Goal: Task Accomplishment & Management: Complete application form

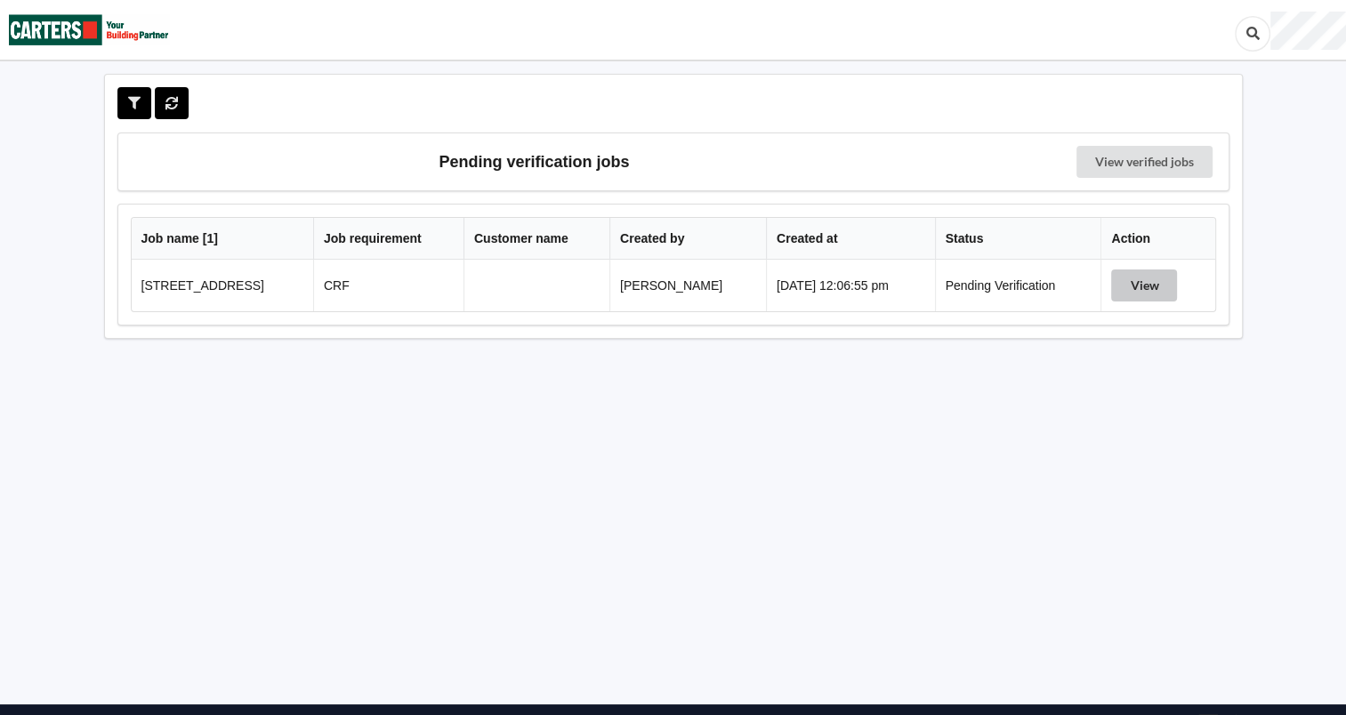
click at [1149, 288] on button "View" at bounding box center [1144, 286] width 66 height 32
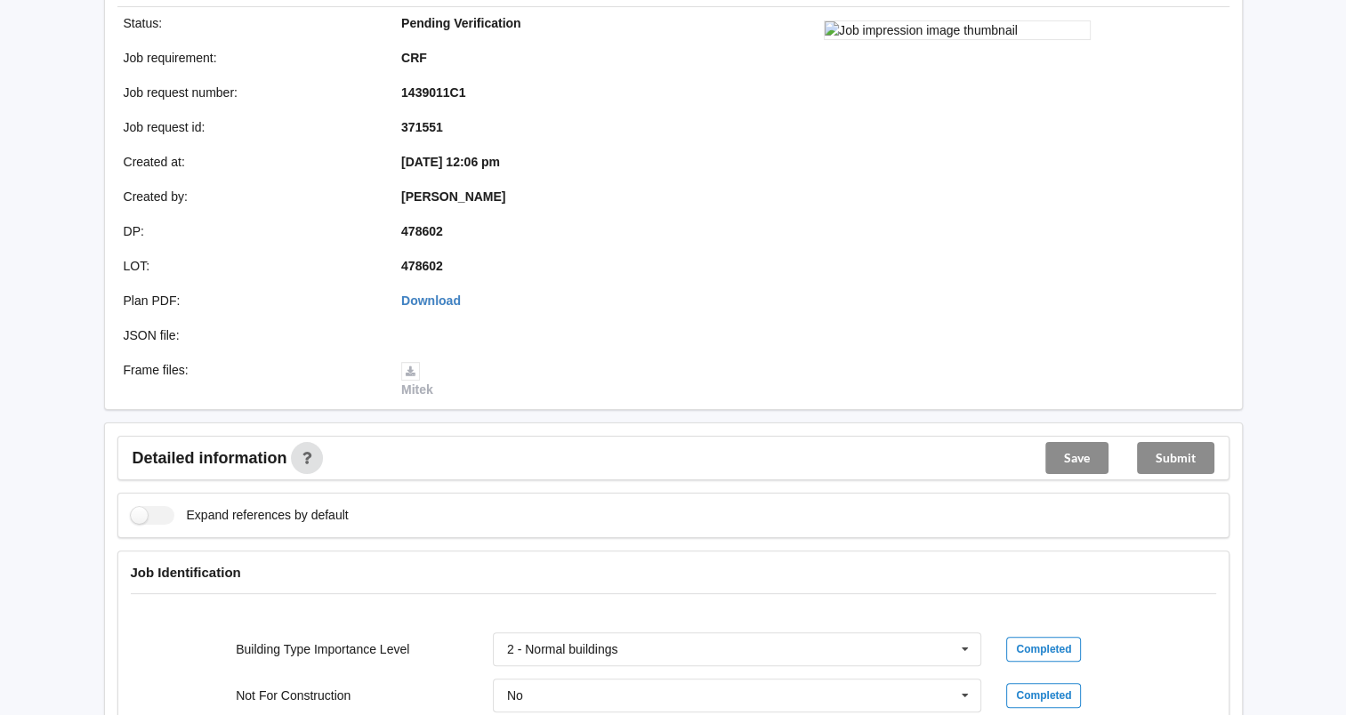
scroll to position [593, 0]
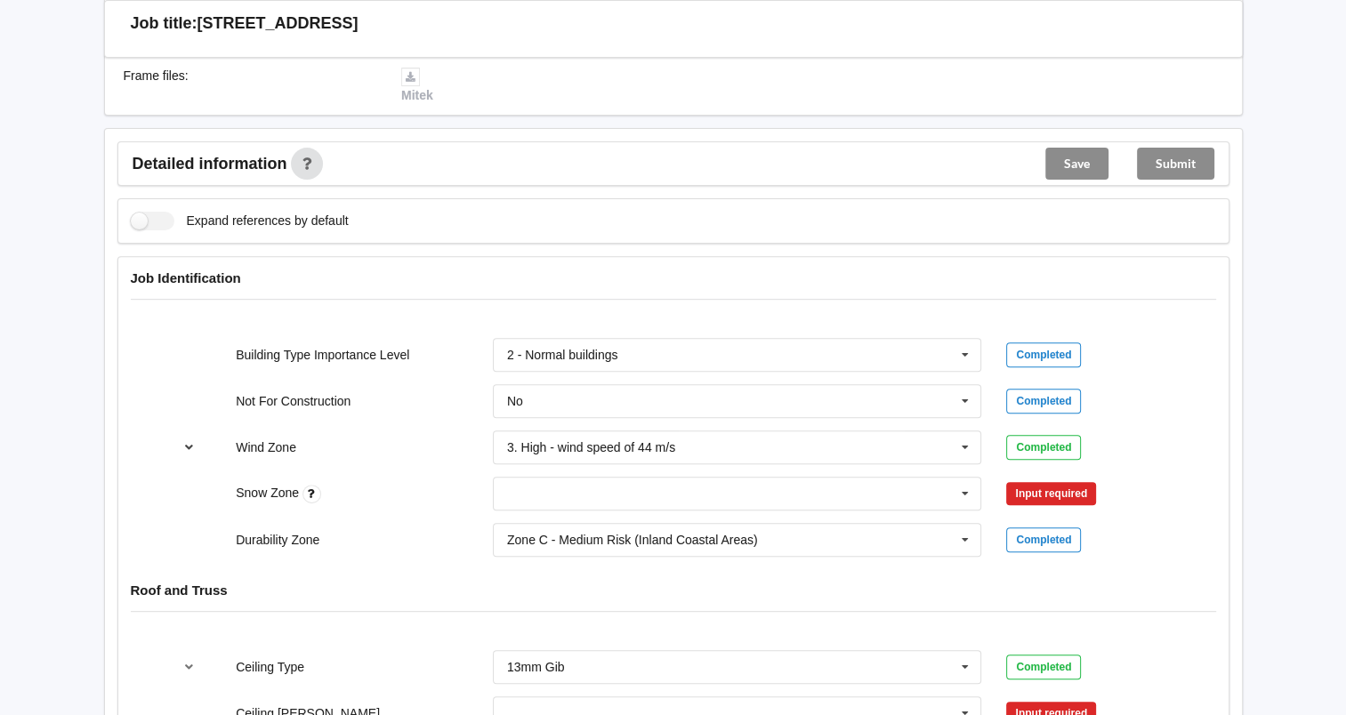
click at [192, 441] on icon "reference-toggle" at bounding box center [189, 446] width 15 height 11
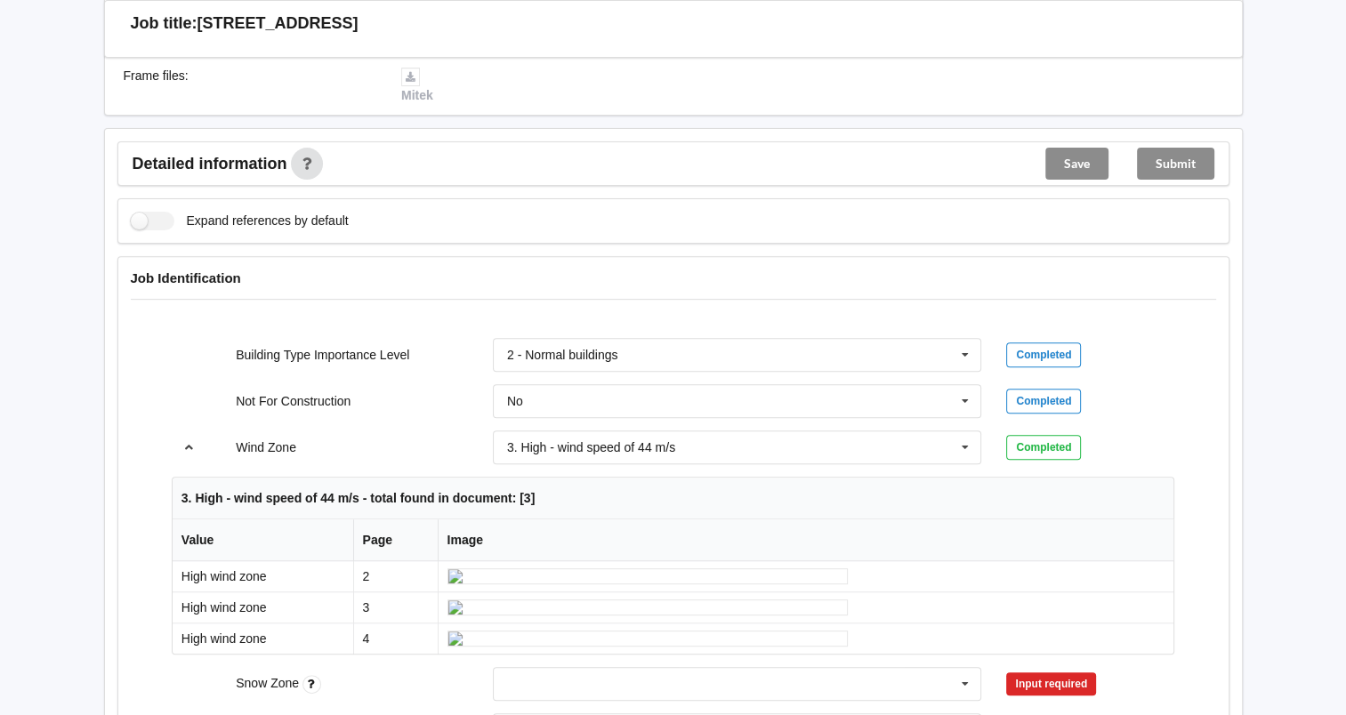
click at [193, 441] on icon "reference-toggle" at bounding box center [189, 446] width 15 height 11
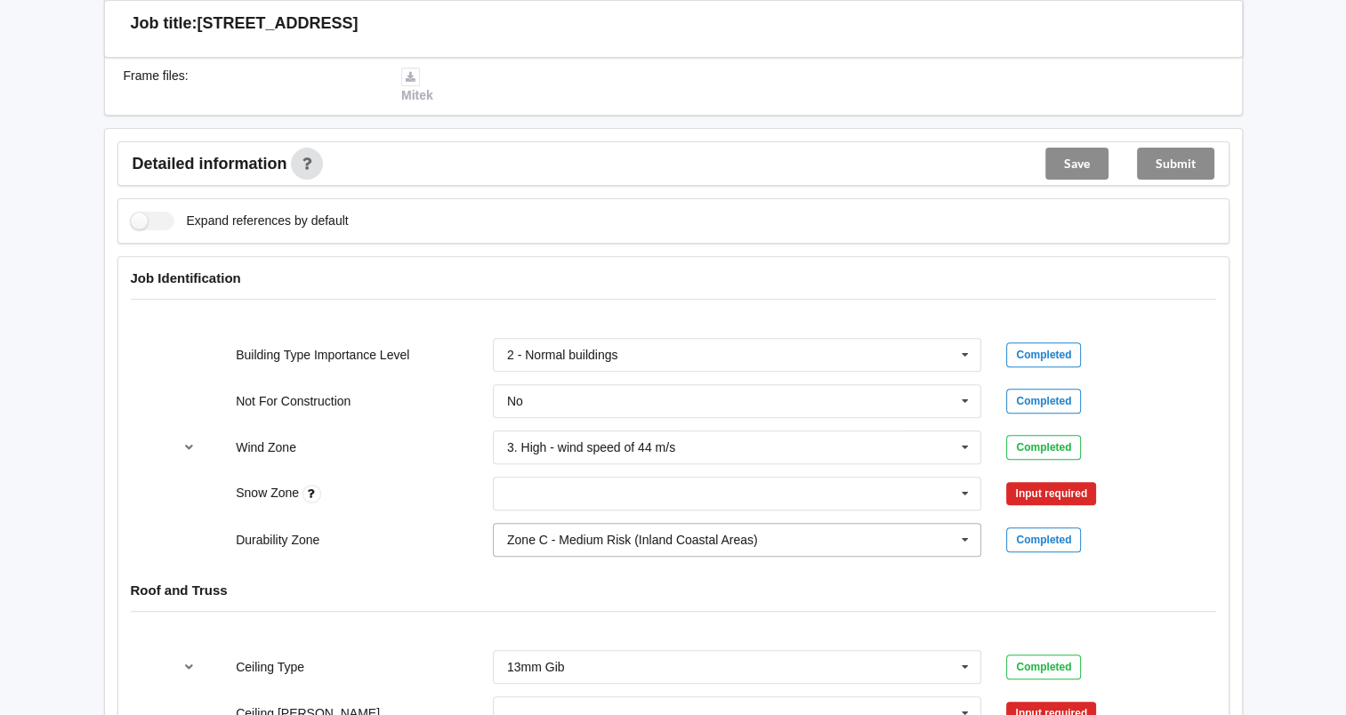
click at [968, 538] on icon at bounding box center [965, 540] width 27 height 33
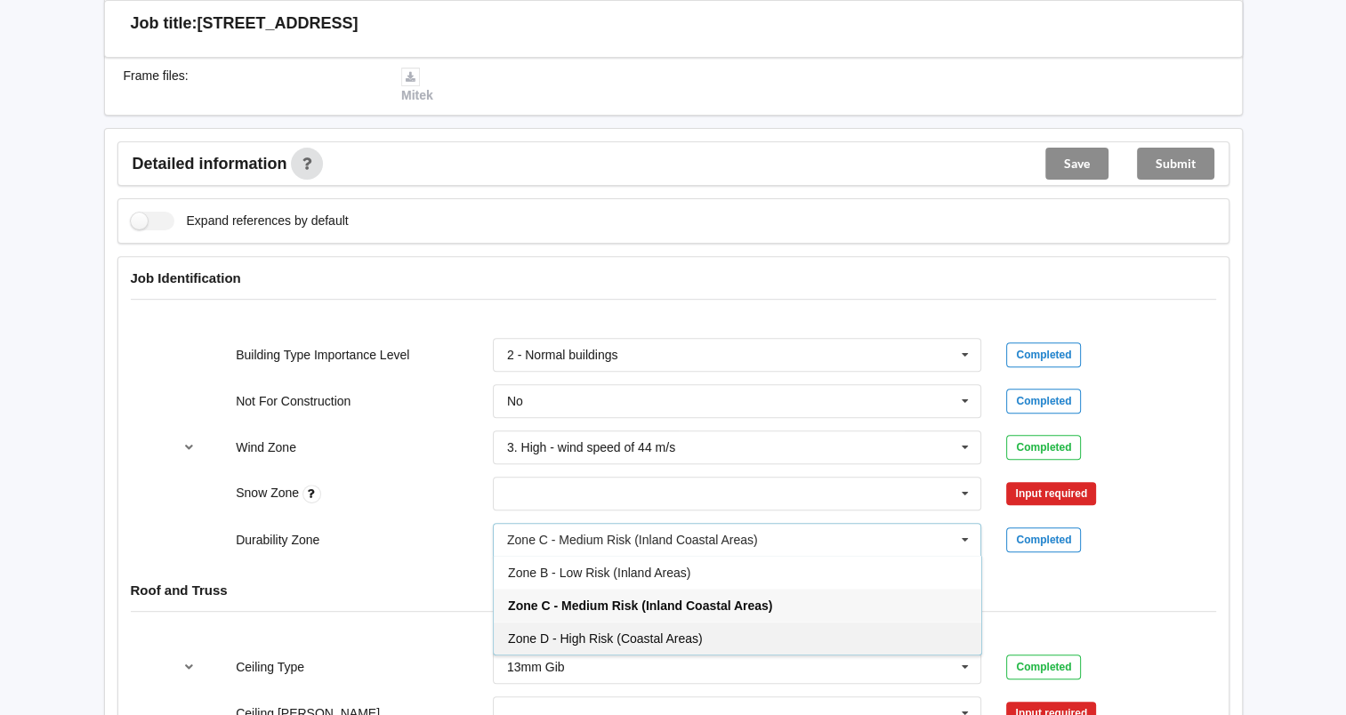
click at [685, 632] on span "Zone D - High Risk (Coastal Areas)" at bounding box center [605, 639] width 195 height 14
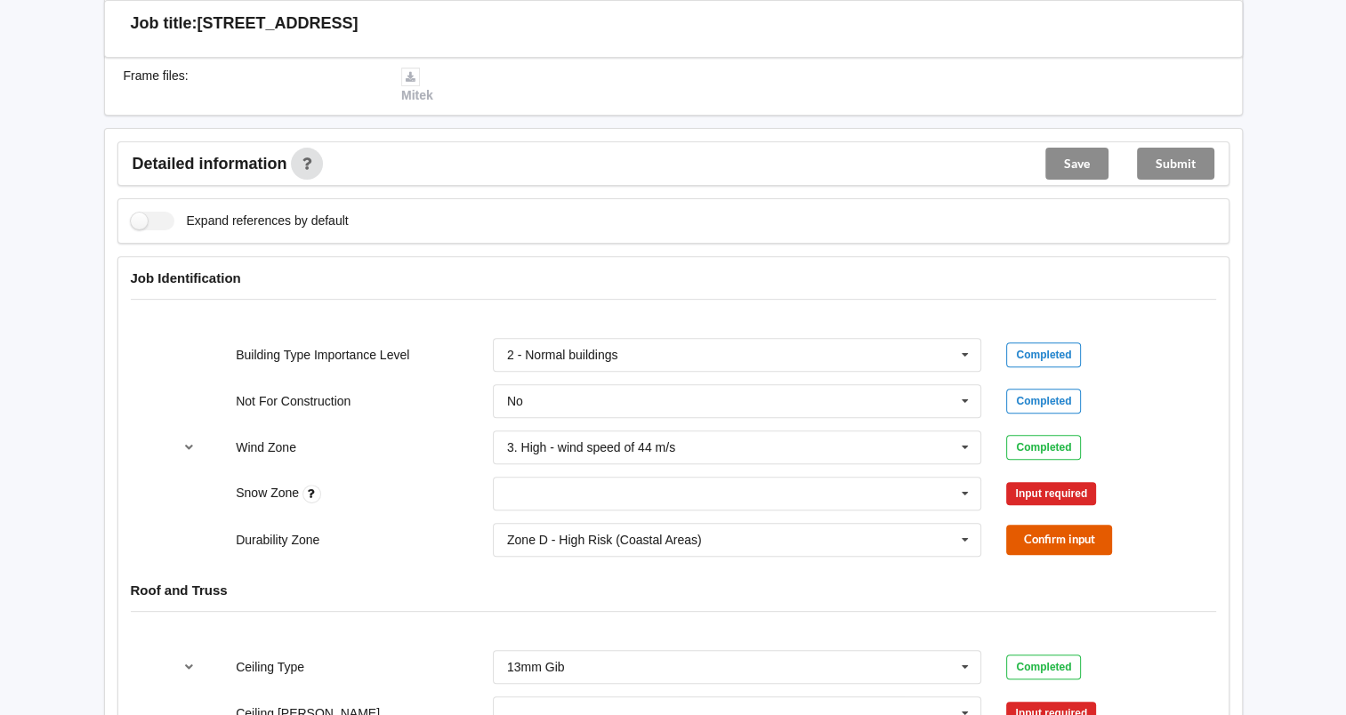
click at [1057, 539] on button "Confirm input" at bounding box center [1059, 539] width 106 height 29
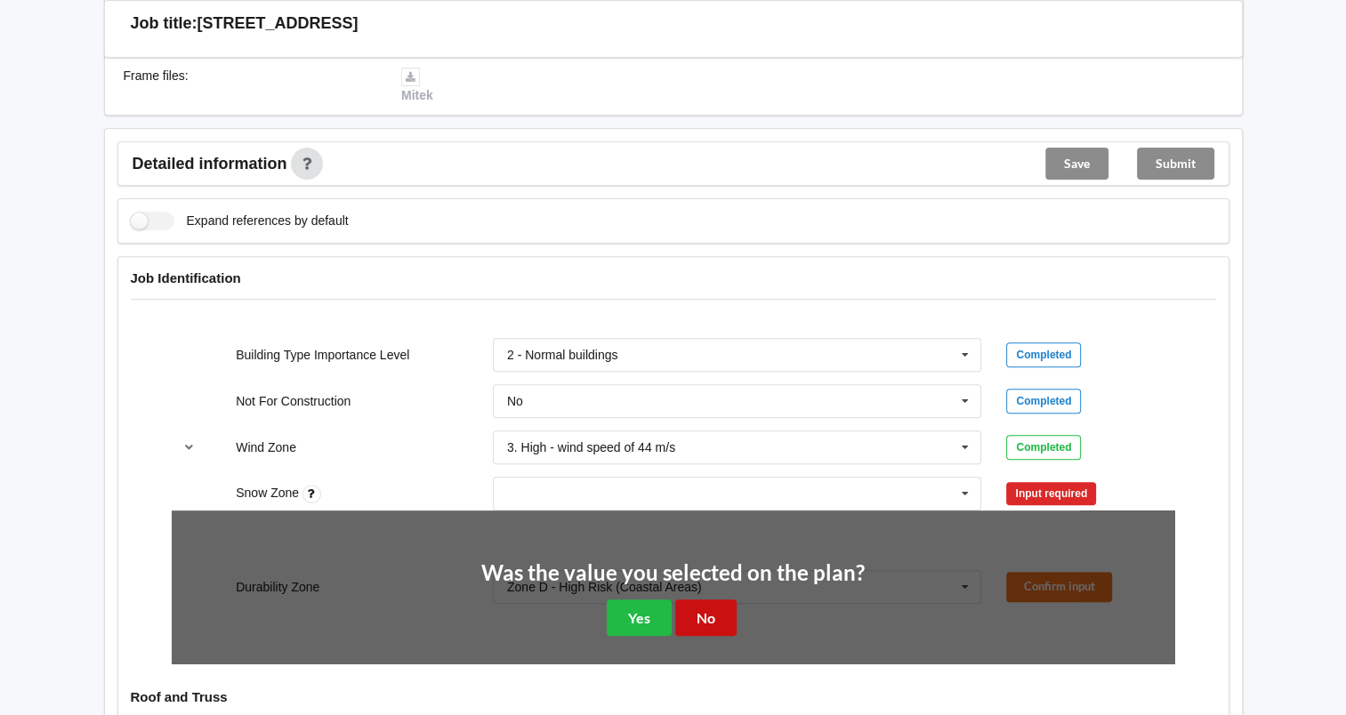
click at [691, 607] on button "No" at bounding box center [705, 618] width 61 height 36
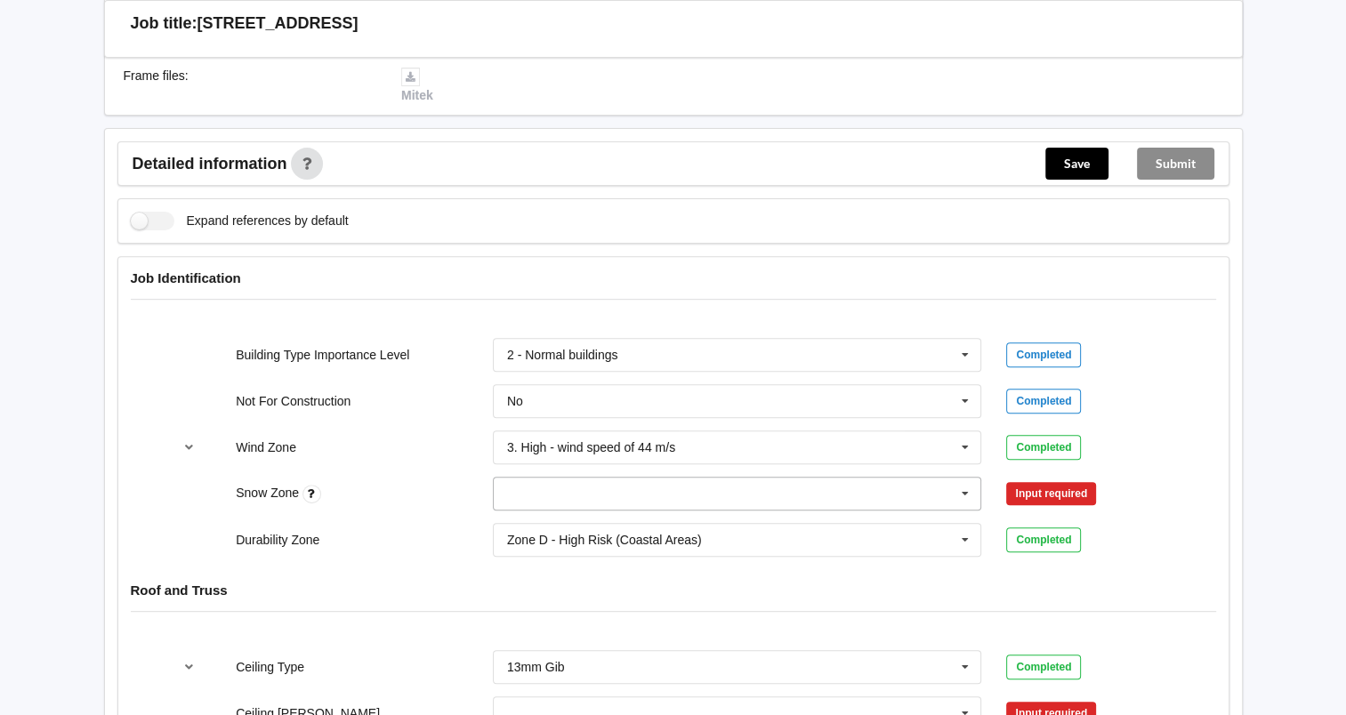
click at [968, 481] on icon at bounding box center [965, 494] width 27 height 33
click at [590, 516] on div "N0" at bounding box center [738, 526] width 488 height 33
click at [1104, 485] on button "Confirm input" at bounding box center [1059, 493] width 106 height 29
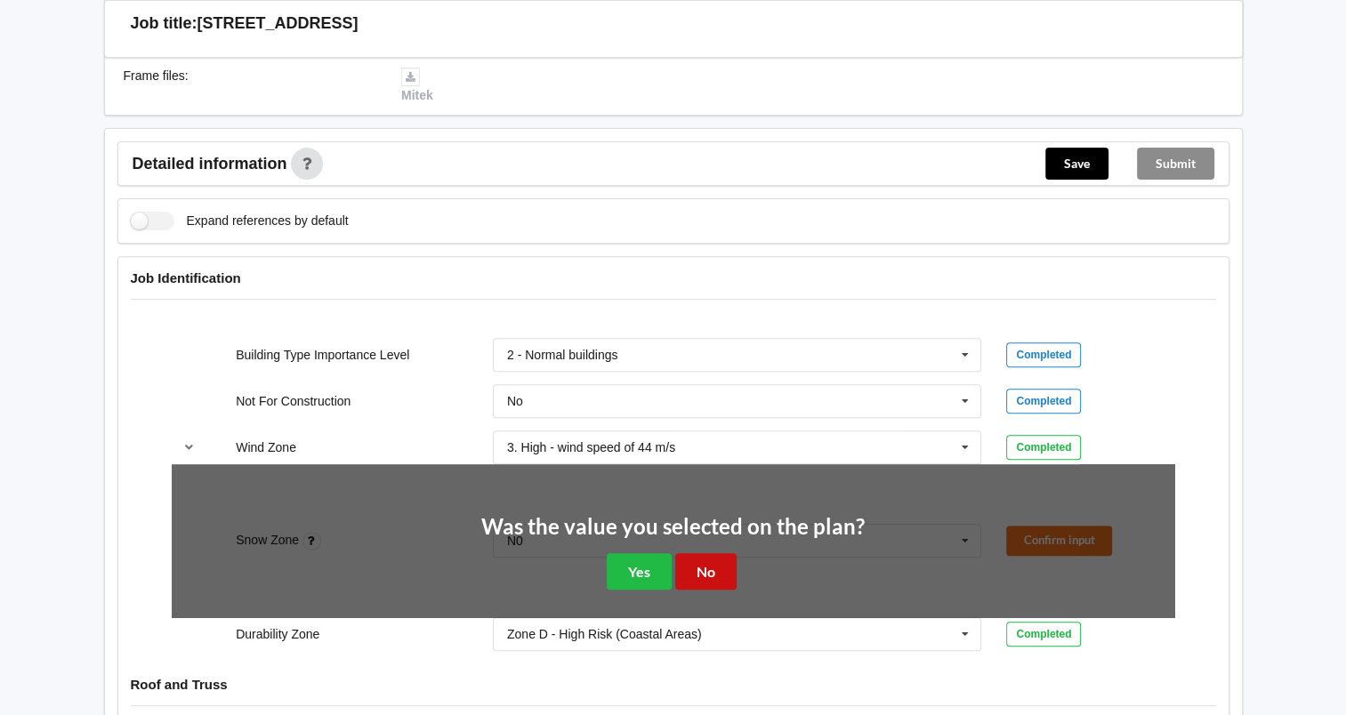
click at [723, 573] on button "No" at bounding box center [705, 572] width 61 height 36
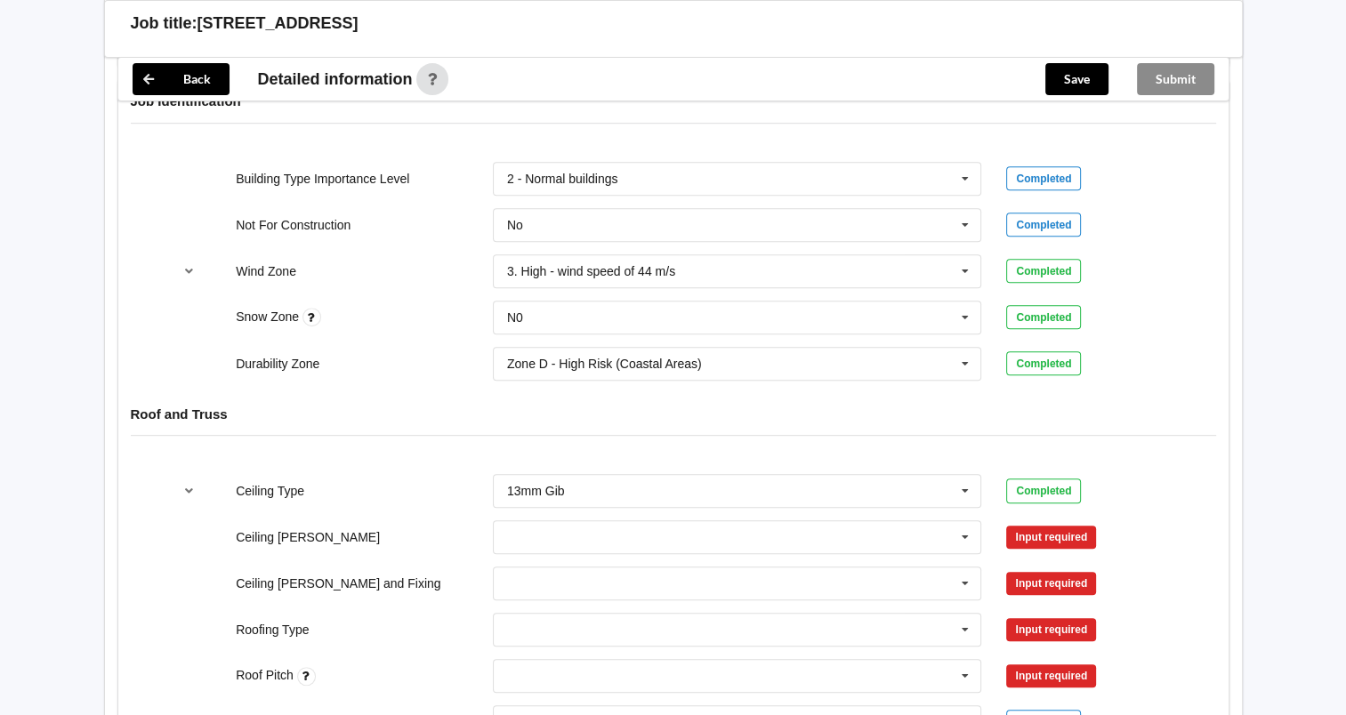
scroll to position [890, 0]
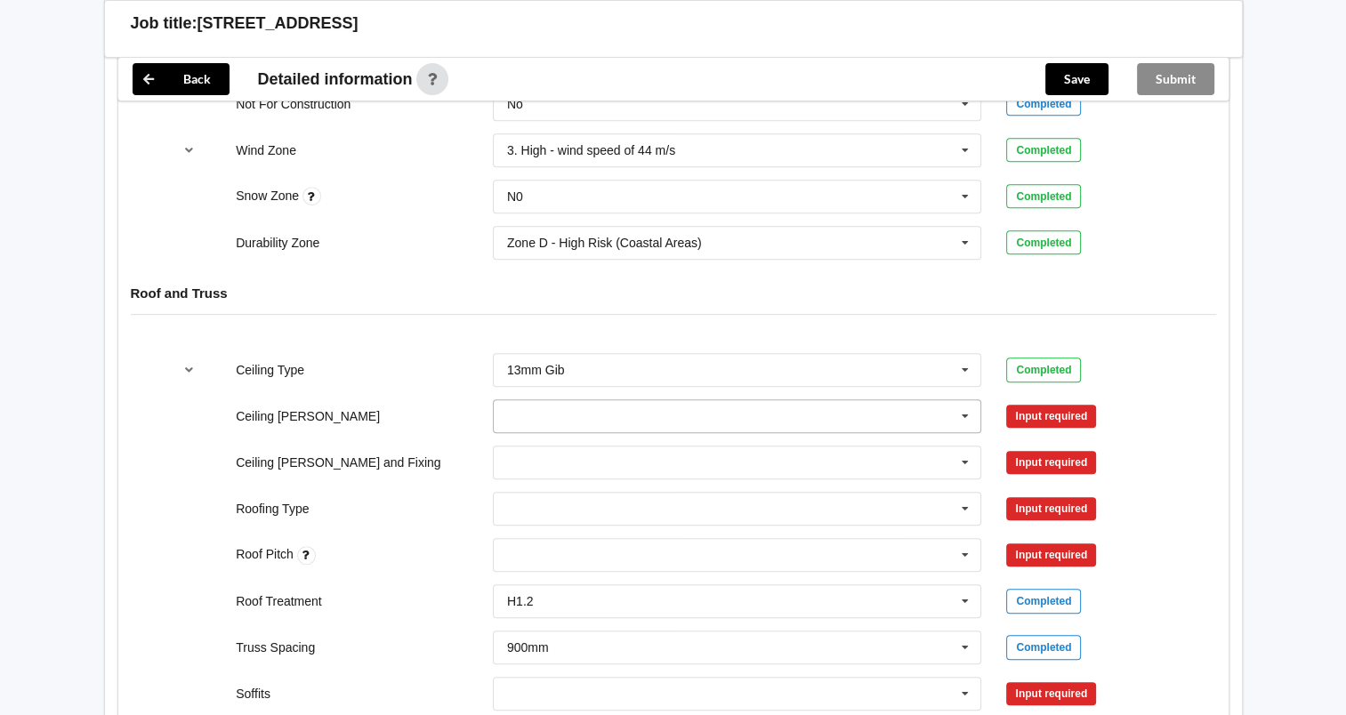
click at [962, 411] on icon at bounding box center [965, 416] width 27 height 33
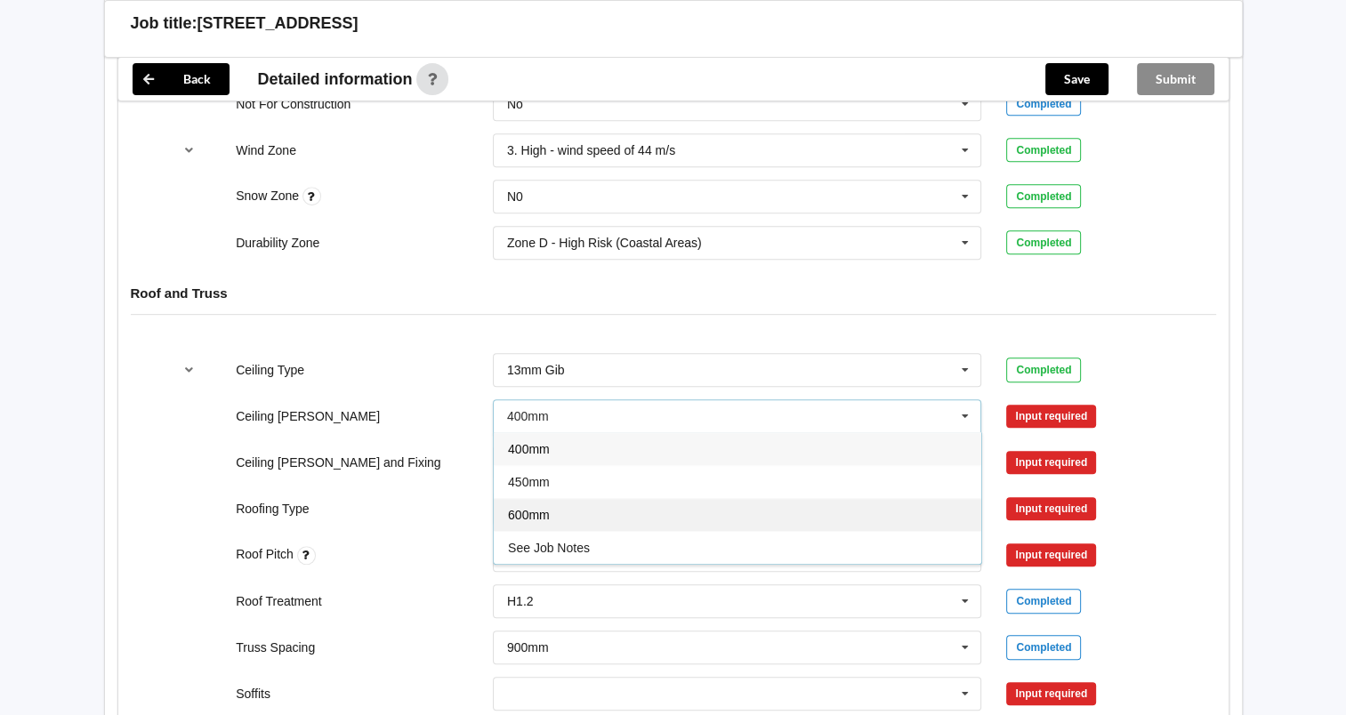
click at [687, 509] on div "600mm" at bounding box center [738, 514] width 488 height 33
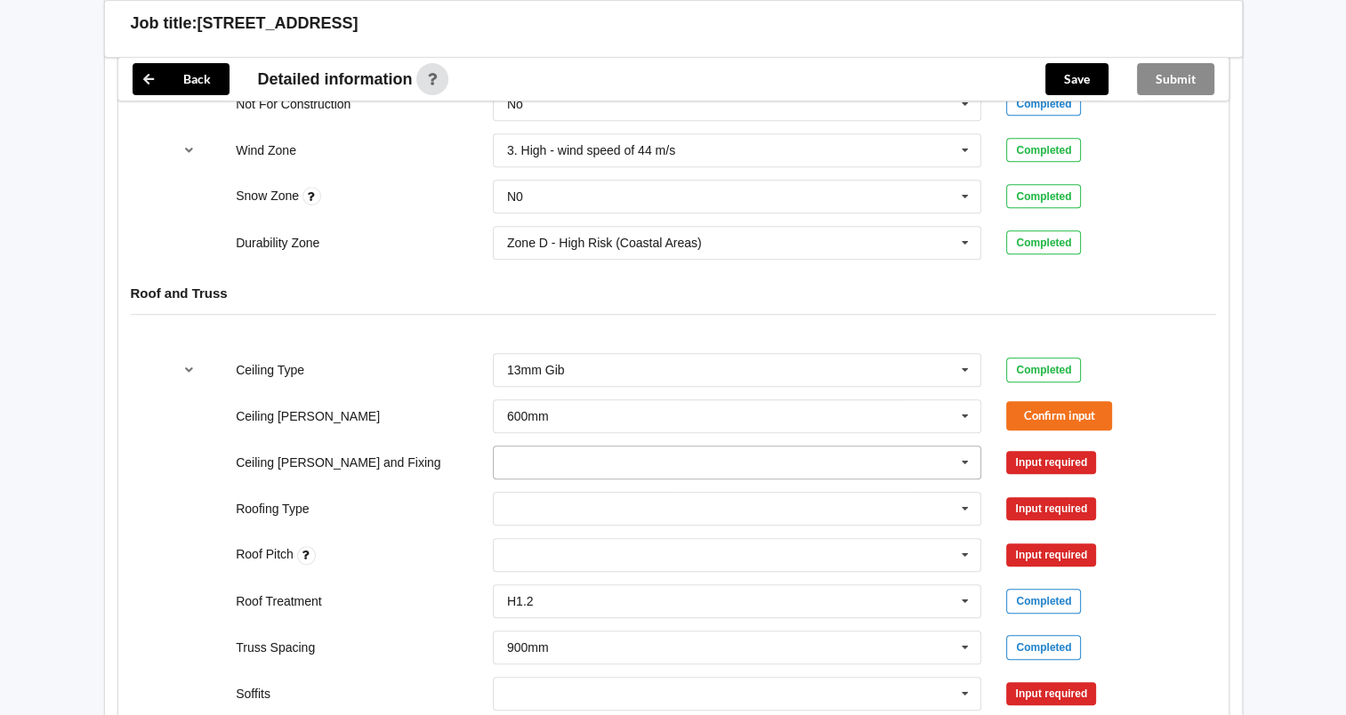
click at [676, 457] on input "text" at bounding box center [739, 463] width 488 height 32
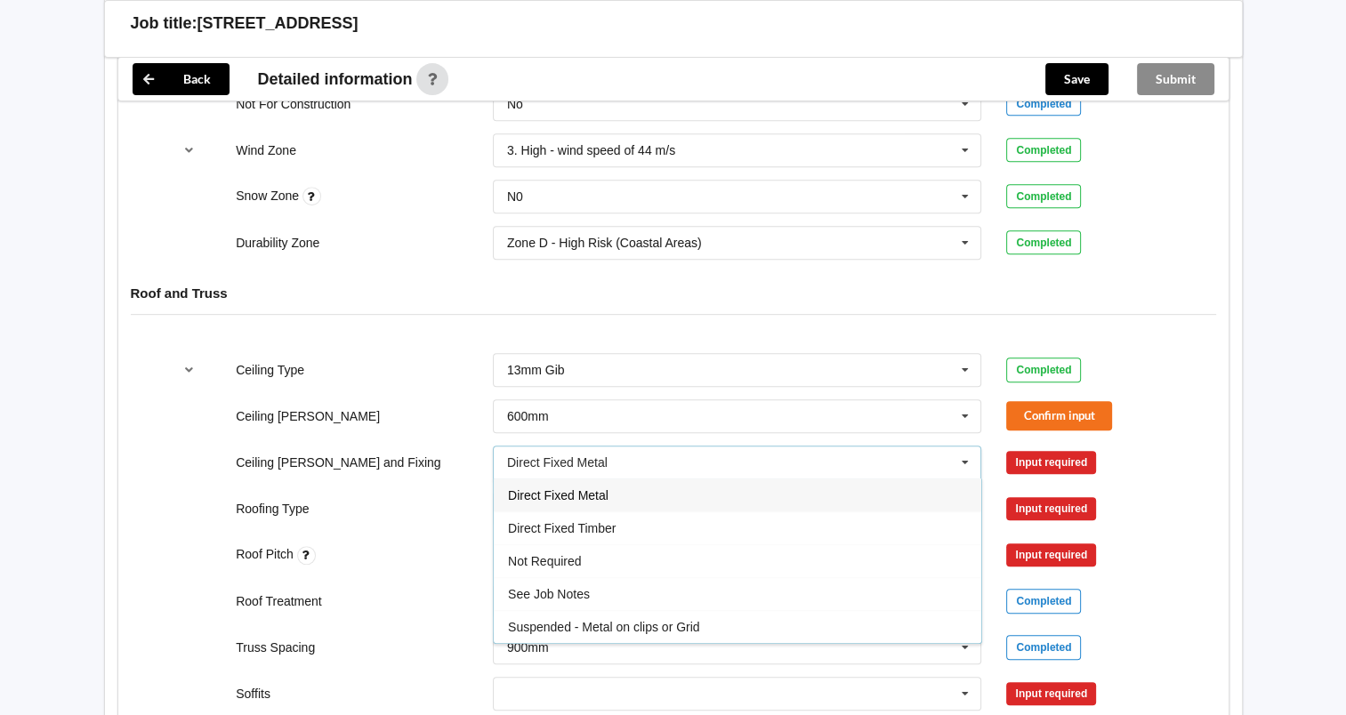
click at [602, 496] on span "Direct Fixed Metal" at bounding box center [558, 496] width 101 height 14
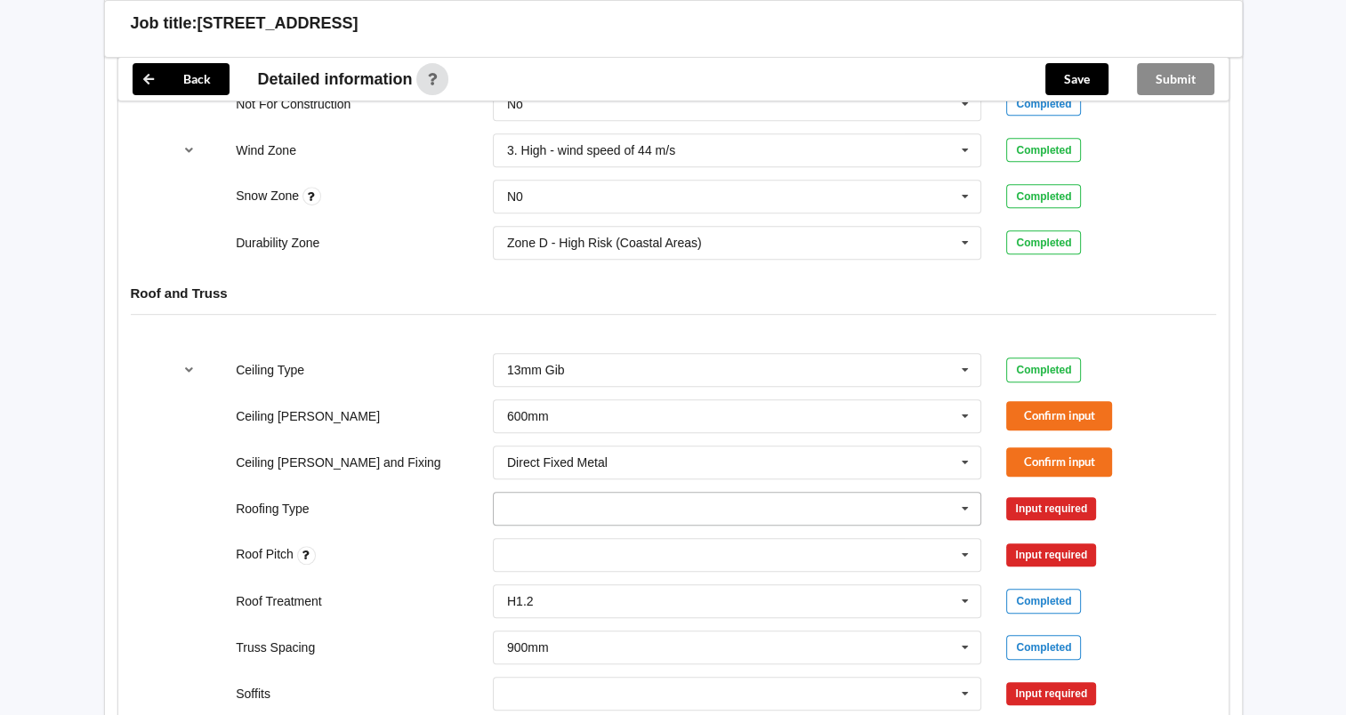
click at [962, 501] on icon at bounding box center [965, 509] width 27 height 33
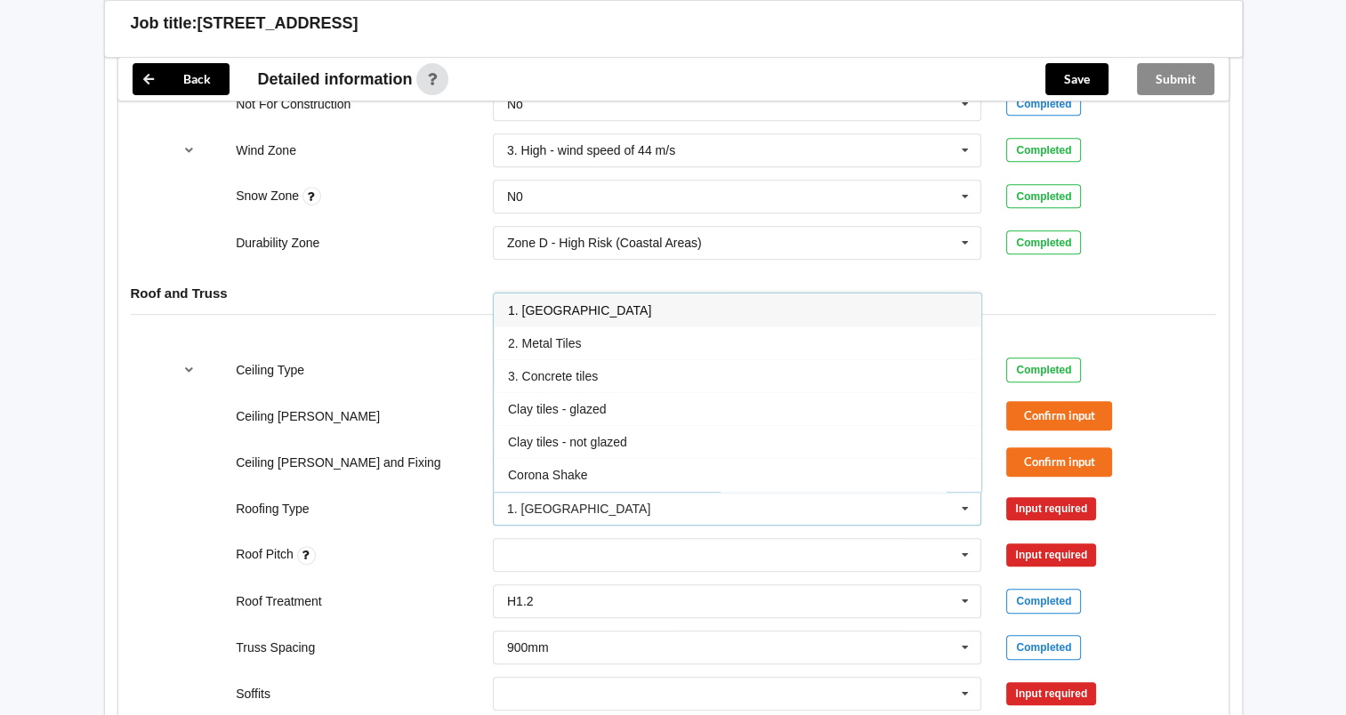
click at [608, 305] on div "1. [GEOGRAPHIC_DATA]" at bounding box center [738, 310] width 488 height 33
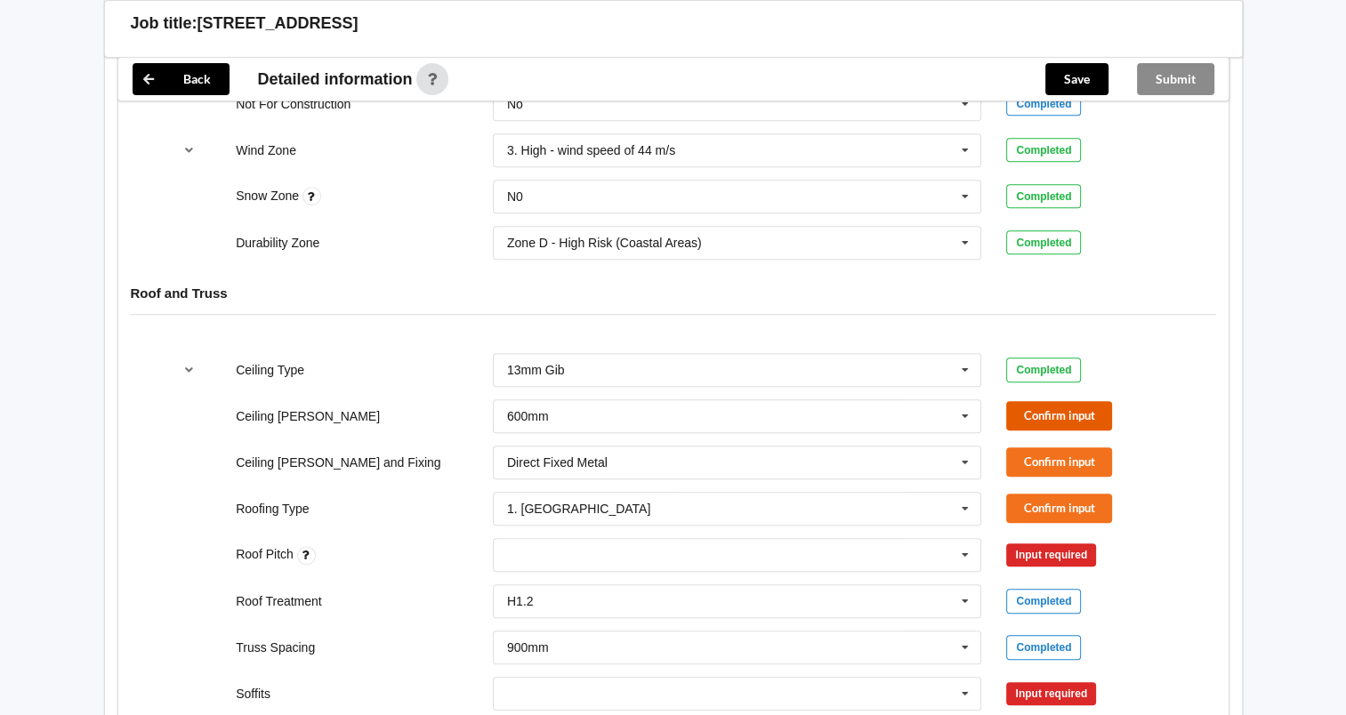
click at [1088, 407] on button "Confirm input" at bounding box center [1059, 415] width 106 height 29
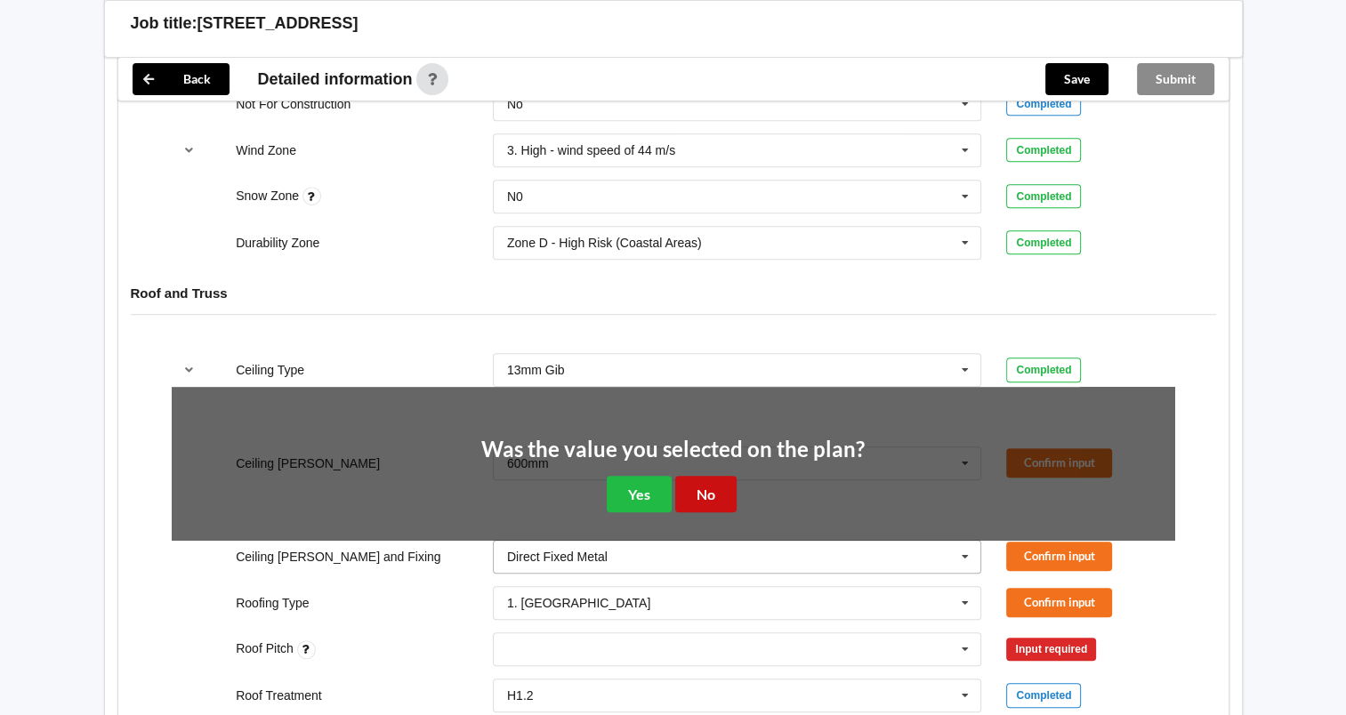
click at [698, 481] on button "No" at bounding box center [705, 494] width 61 height 36
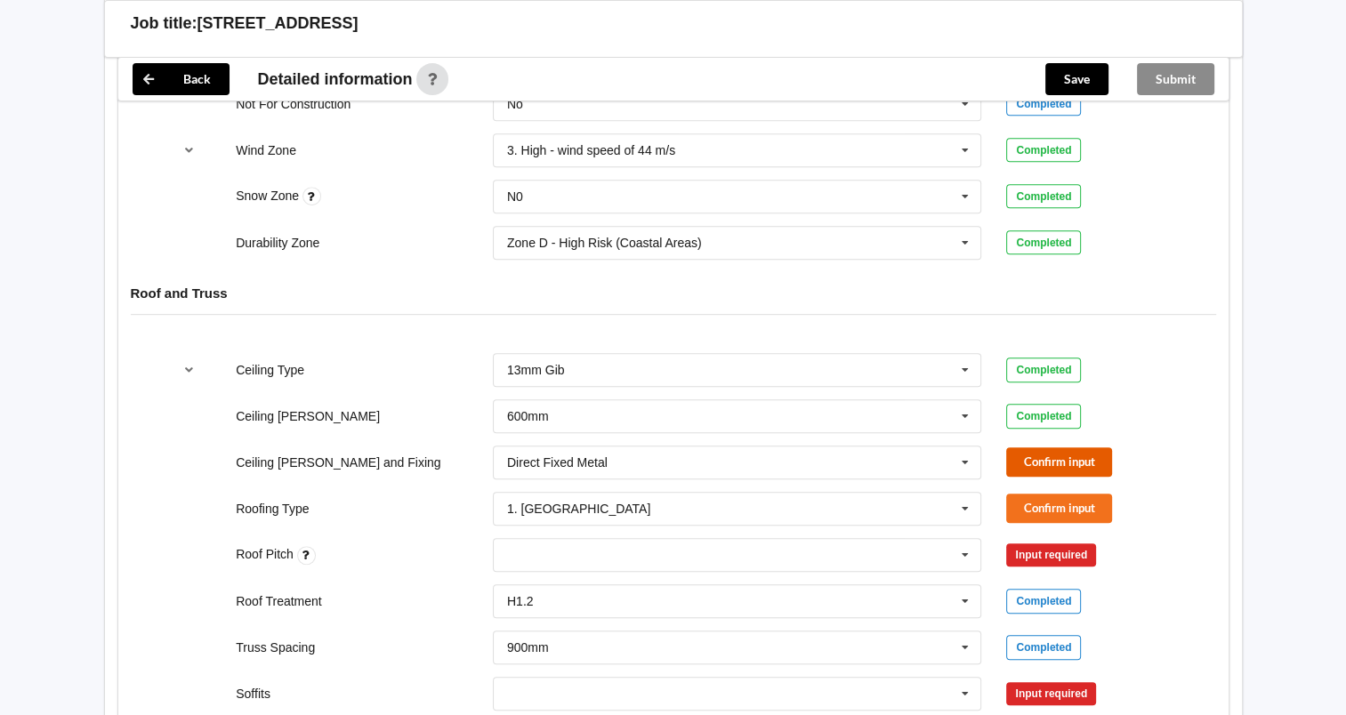
click at [1064, 456] on button "Confirm input" at bounding box center [1059, 462] width 106 height 29
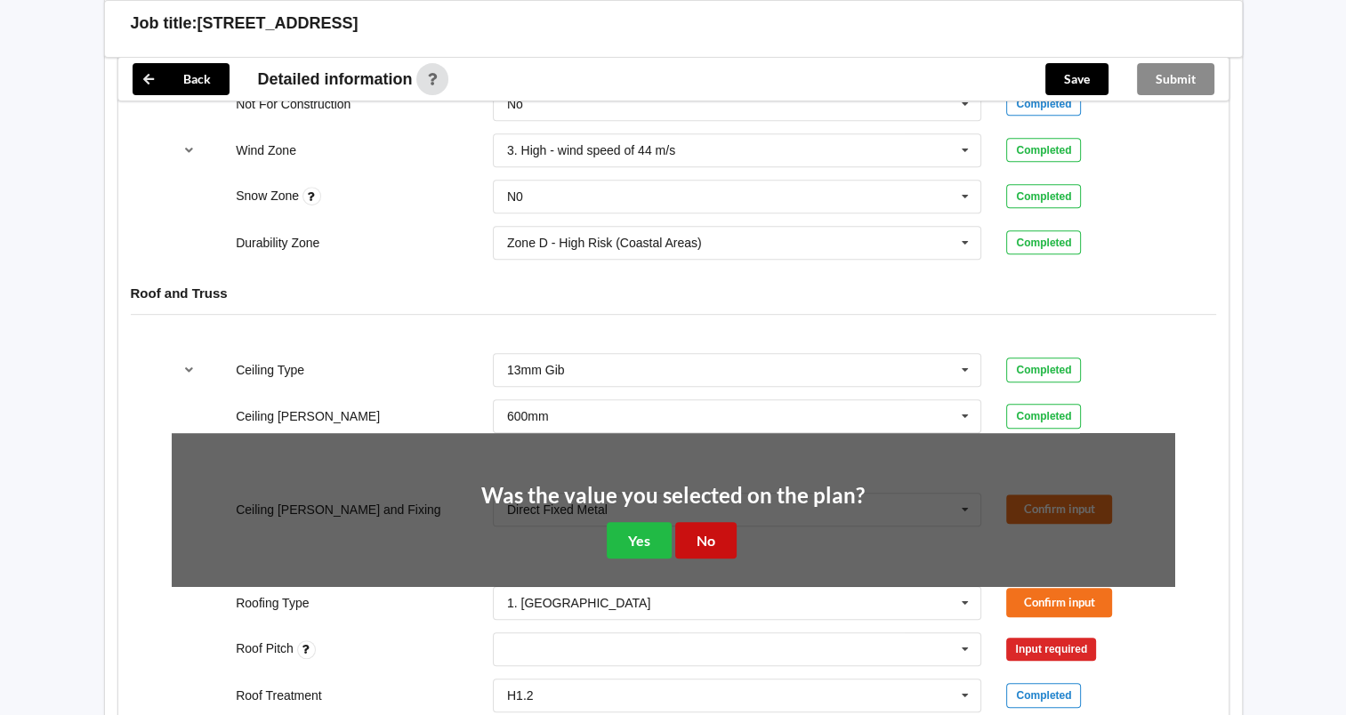
drag, startPoint x: 719, startPoint y: 540, endPoint x: 942, endPoint y: 481, distance: 231.2
click at [721, 538] on button "No" at bounding box center [705, 540] width 61 height 36
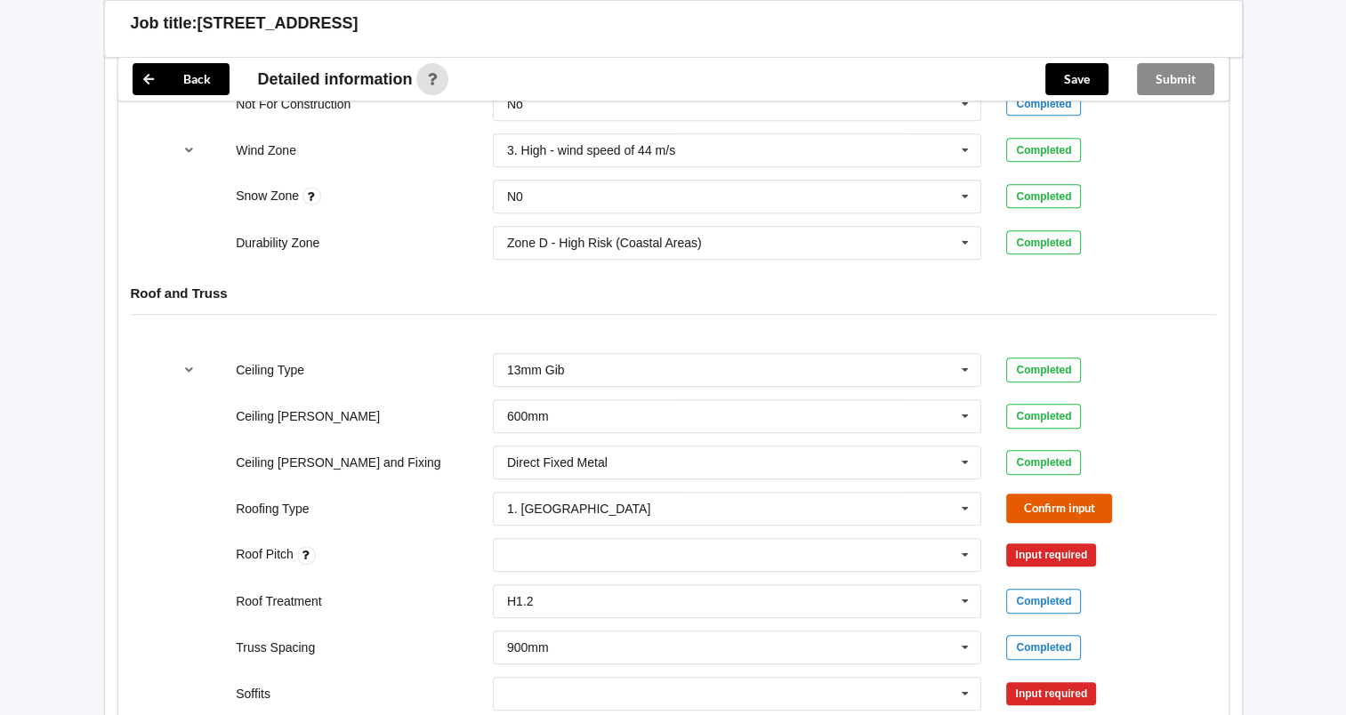
click at [1055, 504] on button "Confirm input" at bounding box center [1059, 508] width 106 height 29
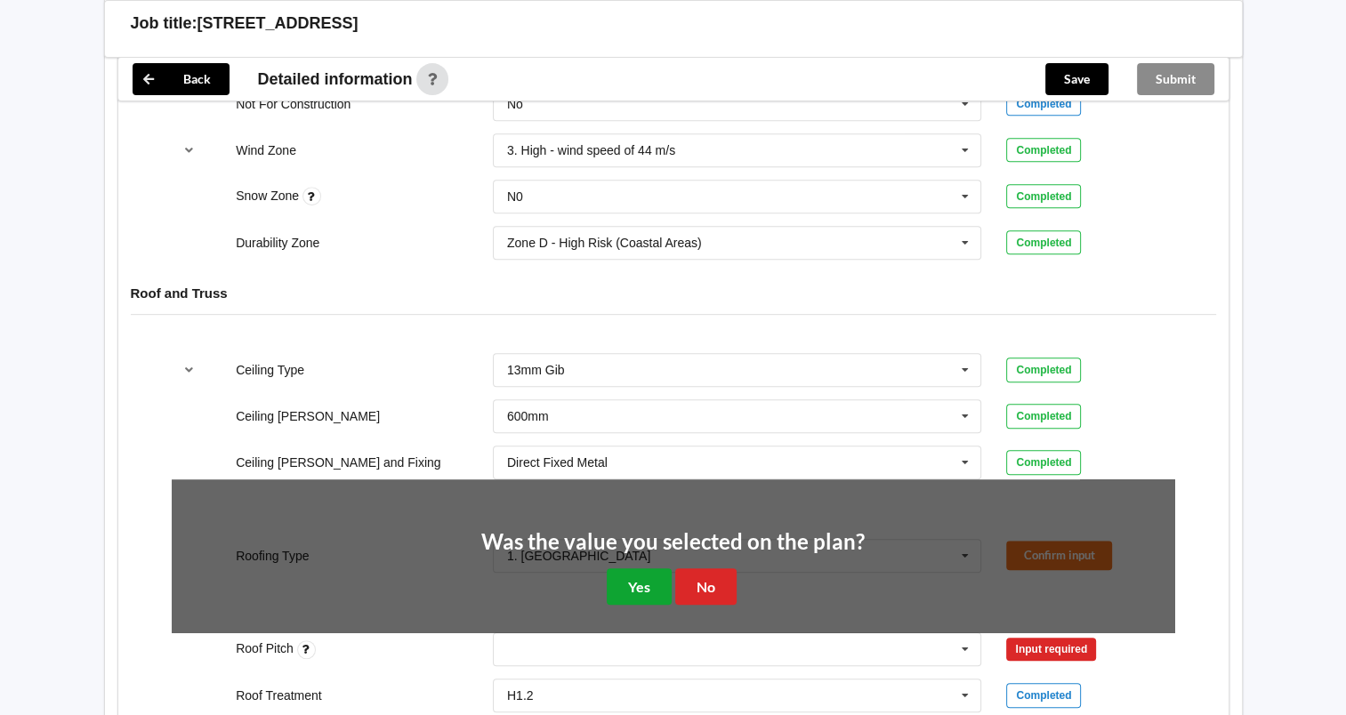
click at [641, 588] on button "Yes" at bounding box center [639, 587] width 65 height 36
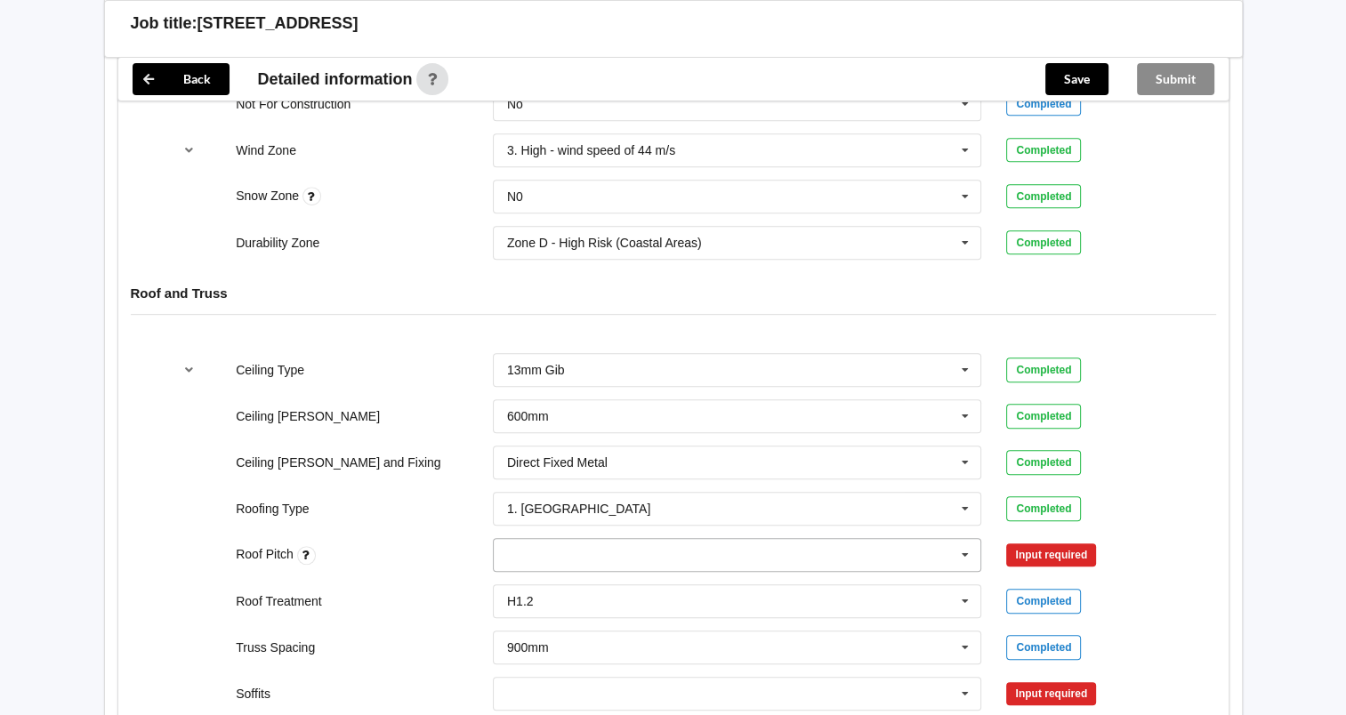
click at [614, 548] on div "None" at bounding box center [737, 555] width 489 height 34
type input "25.00"
click at [539, 588] on b "25.00" at bounding box center [545, 588] width 31 height 14
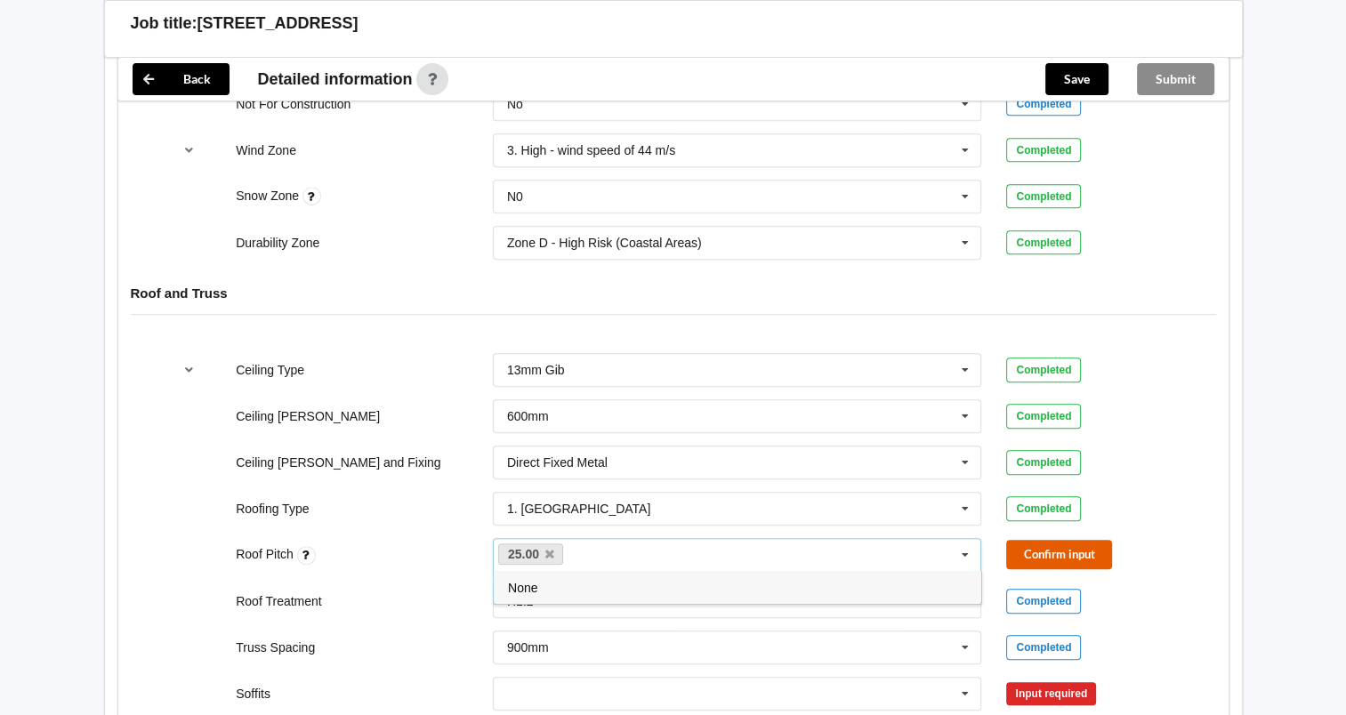
click at [1068, 548] on button "Confirm input" at bounding box center [1059, 554] width 106 height 29
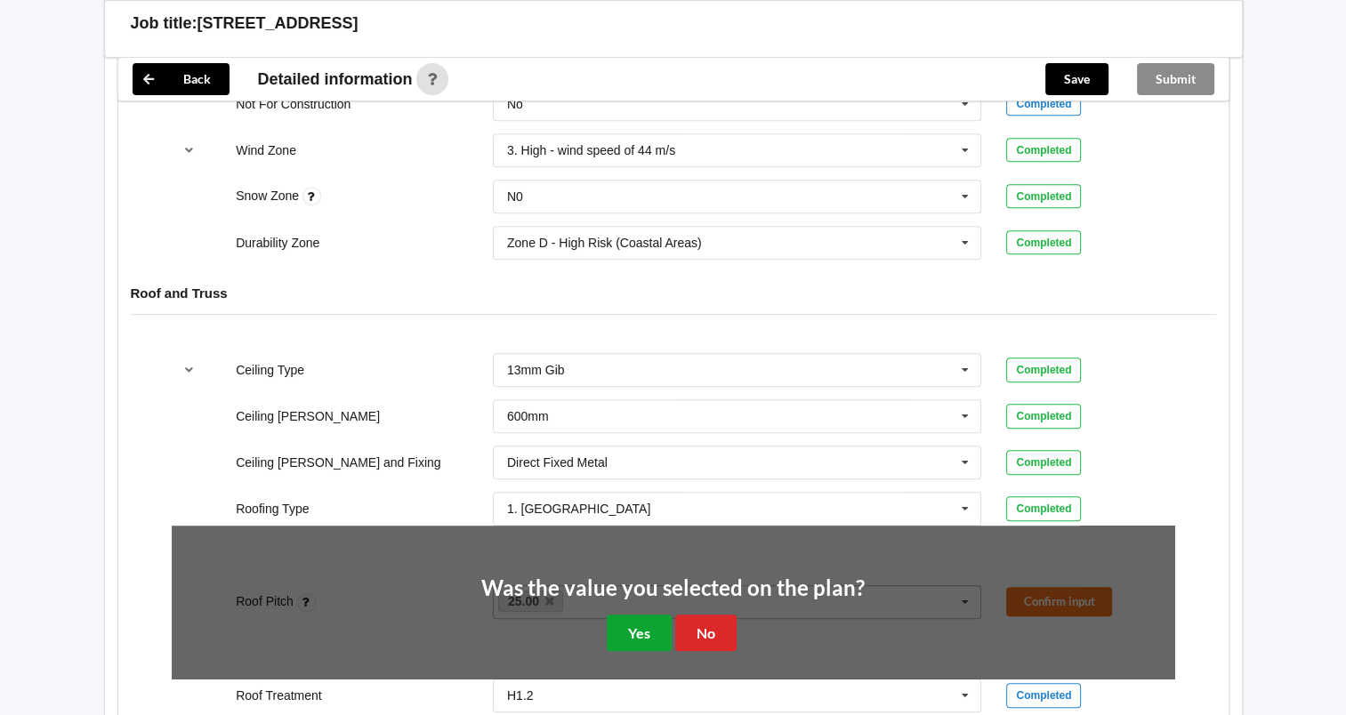
click at [638, 626] on button "Yes" at bounding box center [639, 633] width 65 height 36
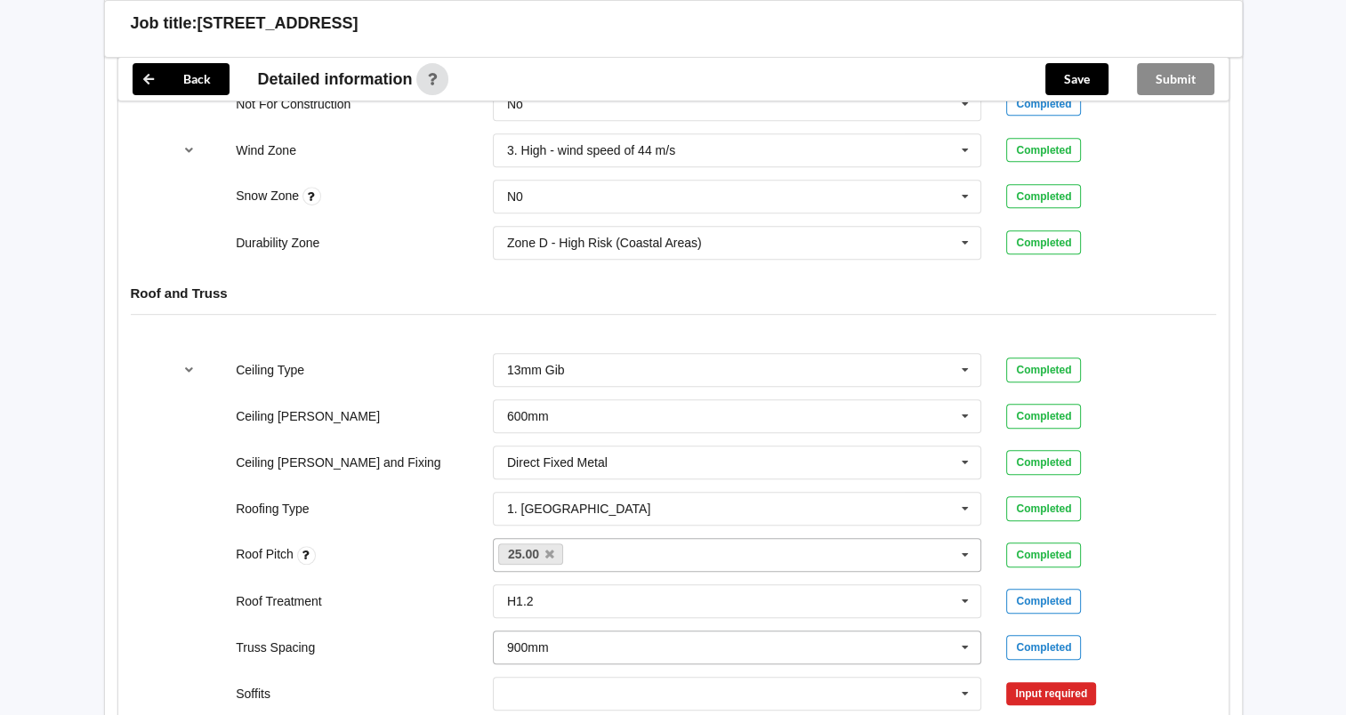
scroll to position [1038, 0]
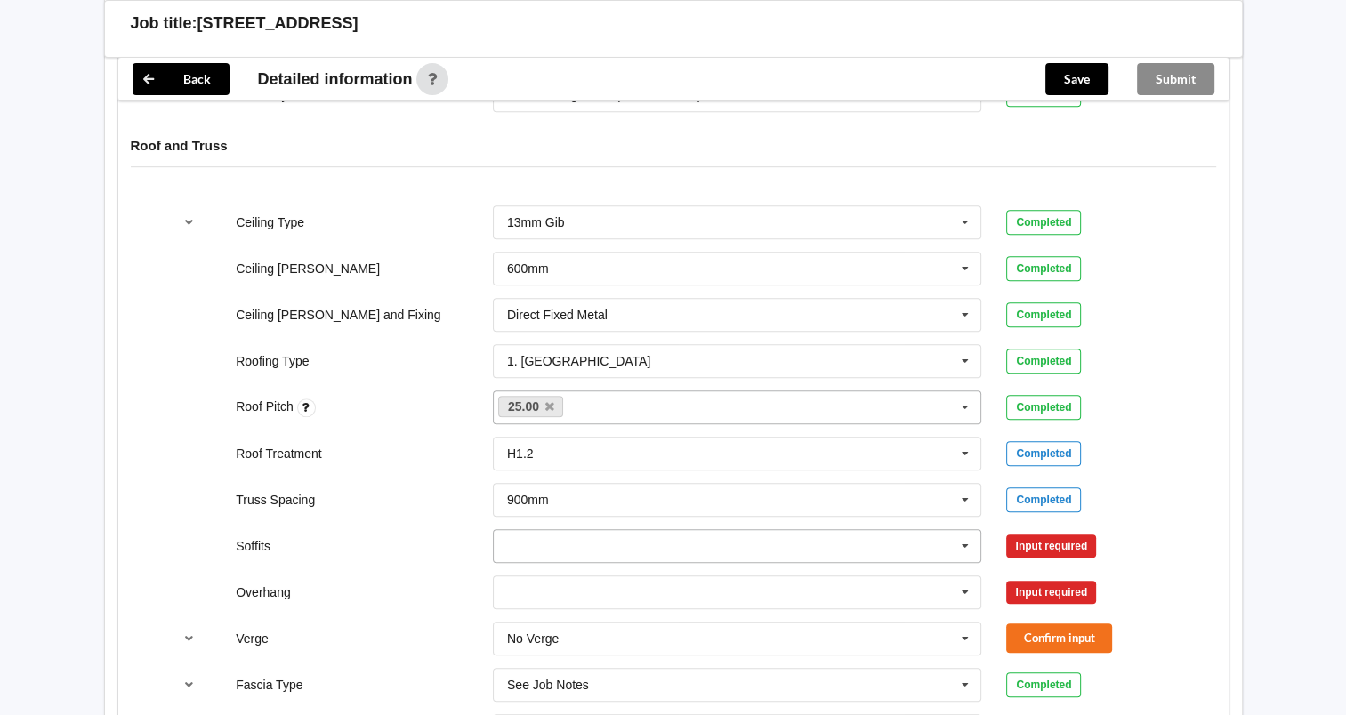
click at [965, 538] on icon at bounding box center [965, 546] width 27 height 33
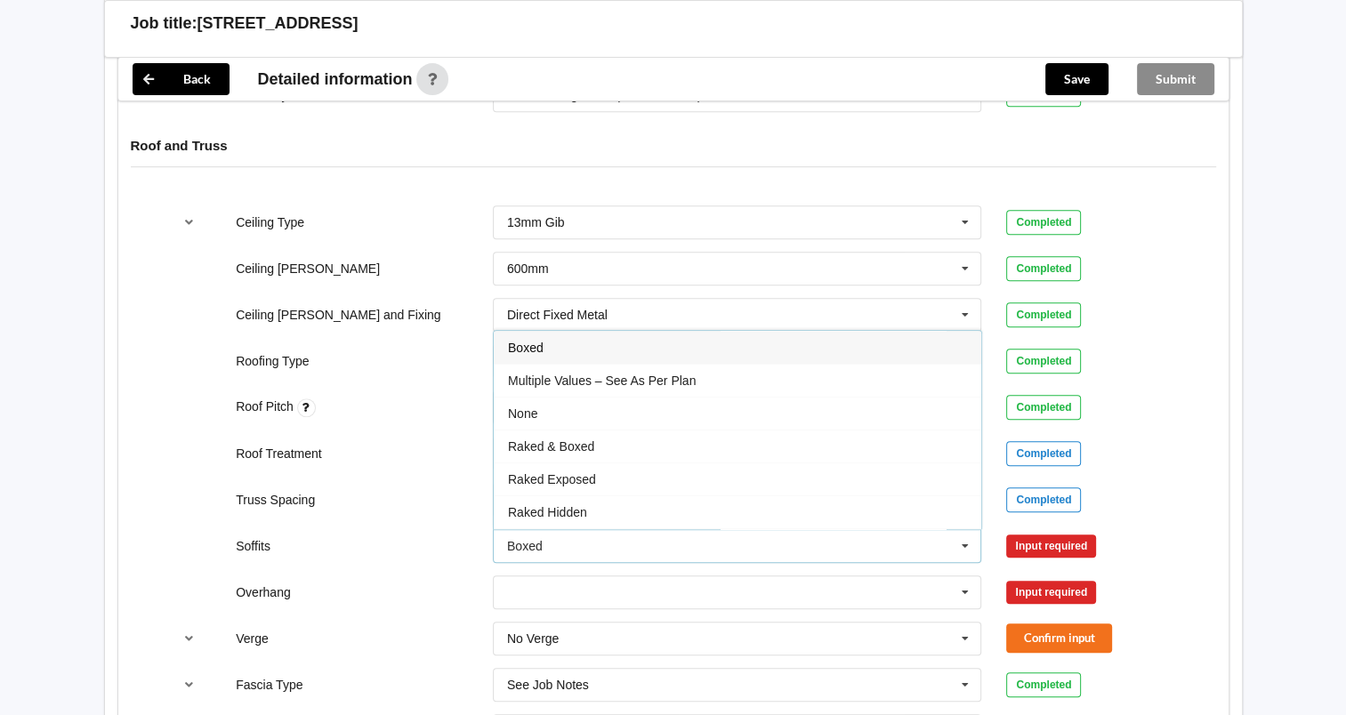
click at [566, 343] on div "Boxed" at bounding box center [738, 347] width 488 height 33
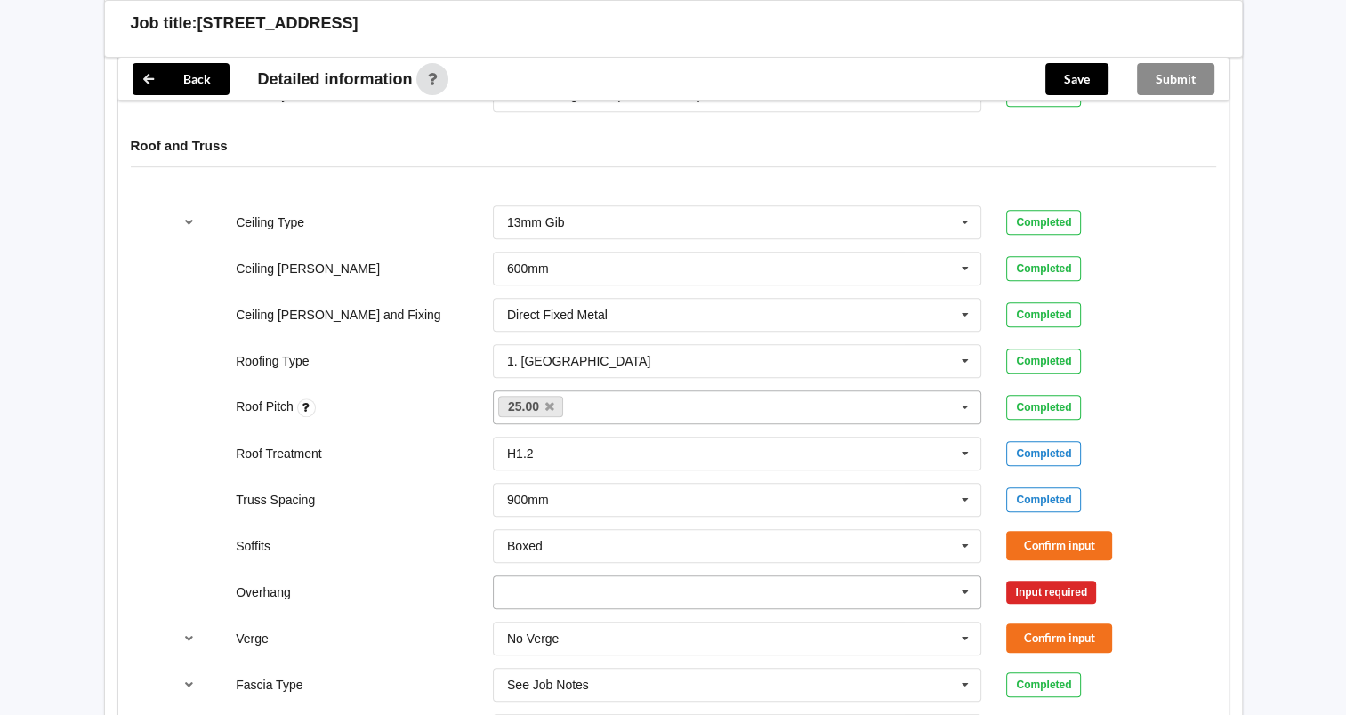
click at [971, 592] on icon at bounding box center [965, 593] width 27 height 33
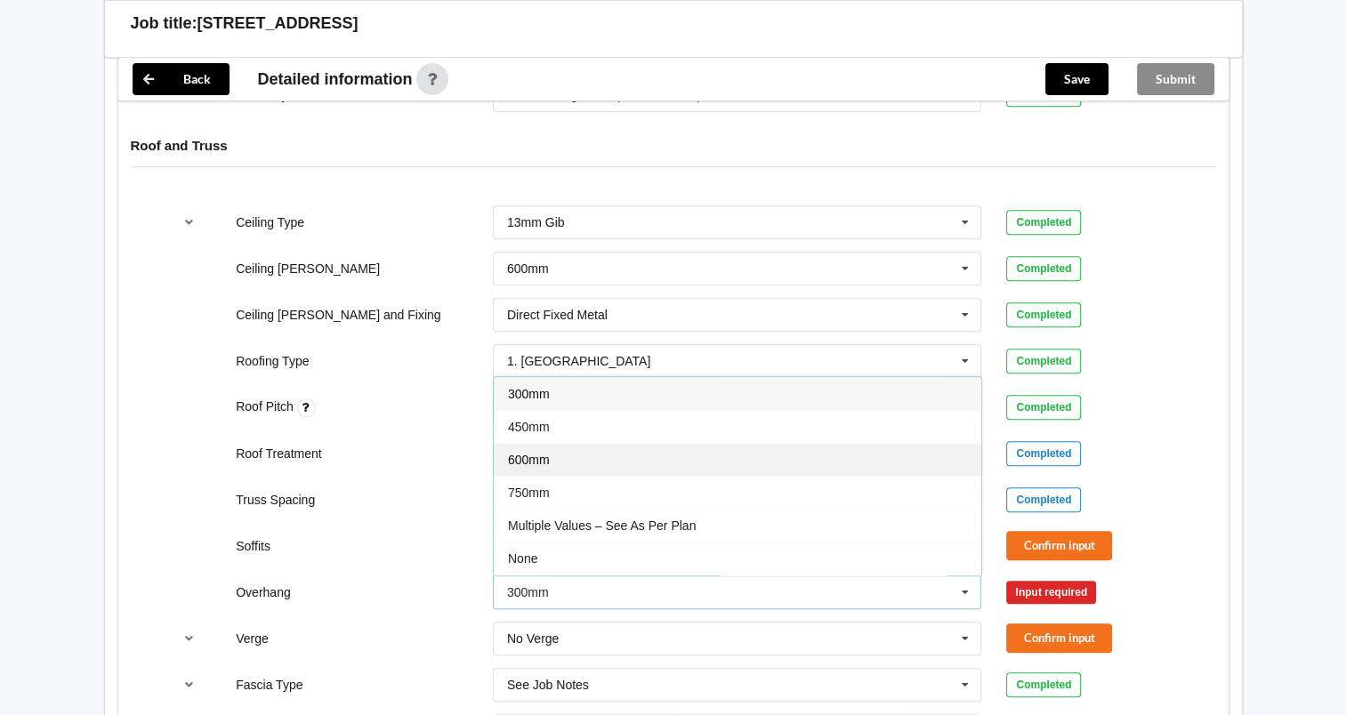
click at [740, 454] on div "600mm" at bounding box center [738, 459] width 488 height 33
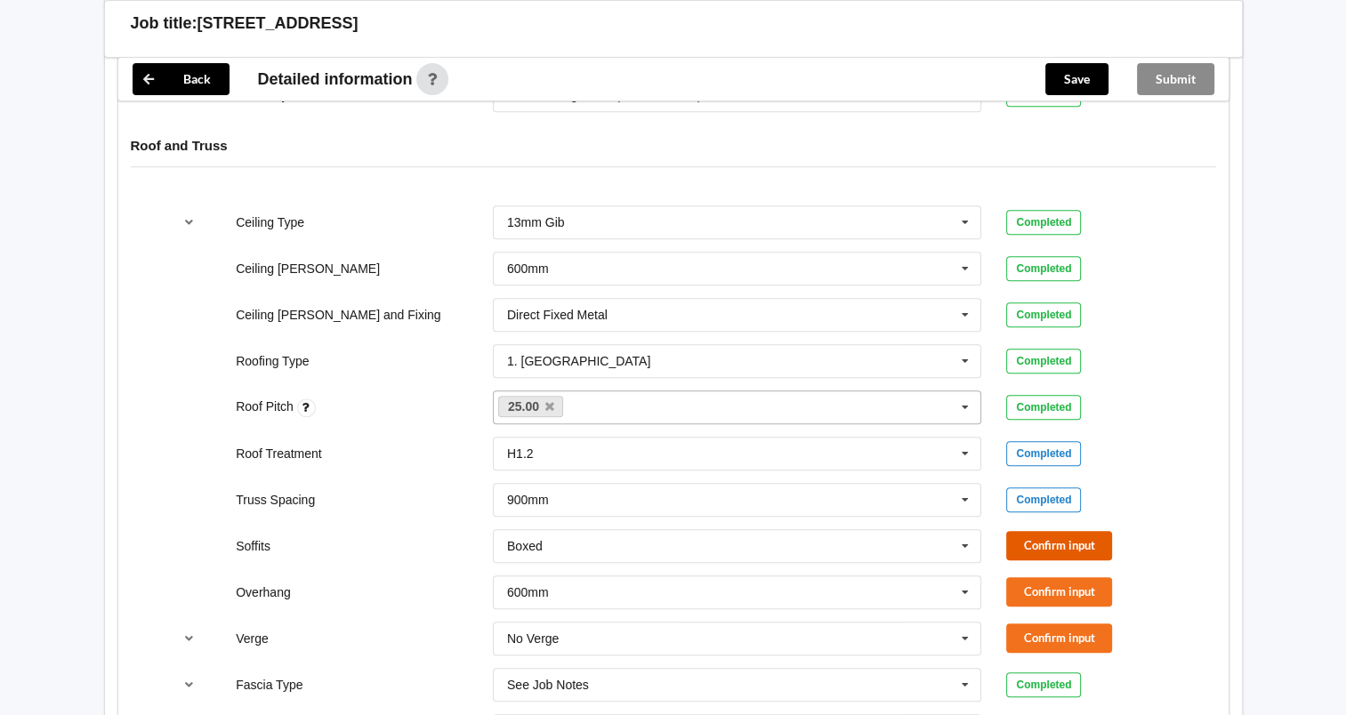
click at [1057, 532] on button "Confirm input" at bounding box center [1059, 545] width 106 height 29
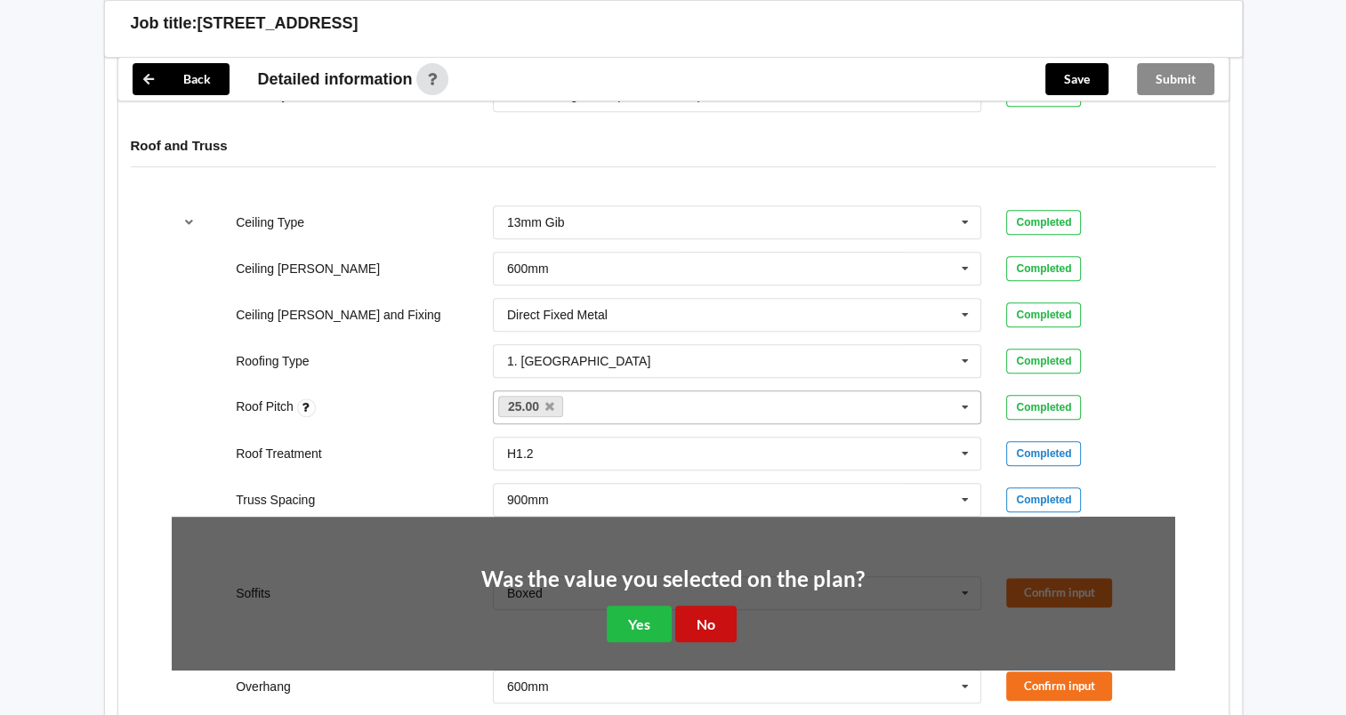
click at [711, 616] on button "No" at bounding box center [705, 624] width 61 height 36
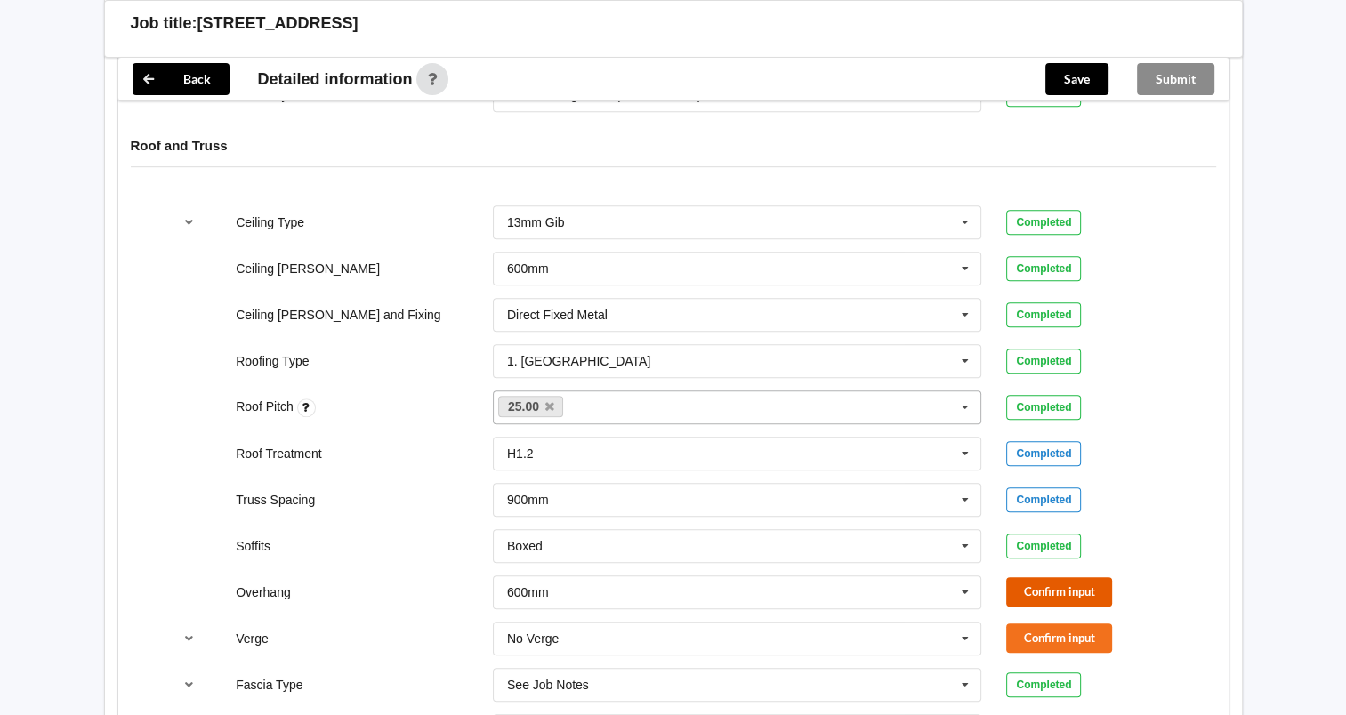
click at [1031, 589] on button "Confirm input" at bounding box center [1059, 592] width 106 height 29
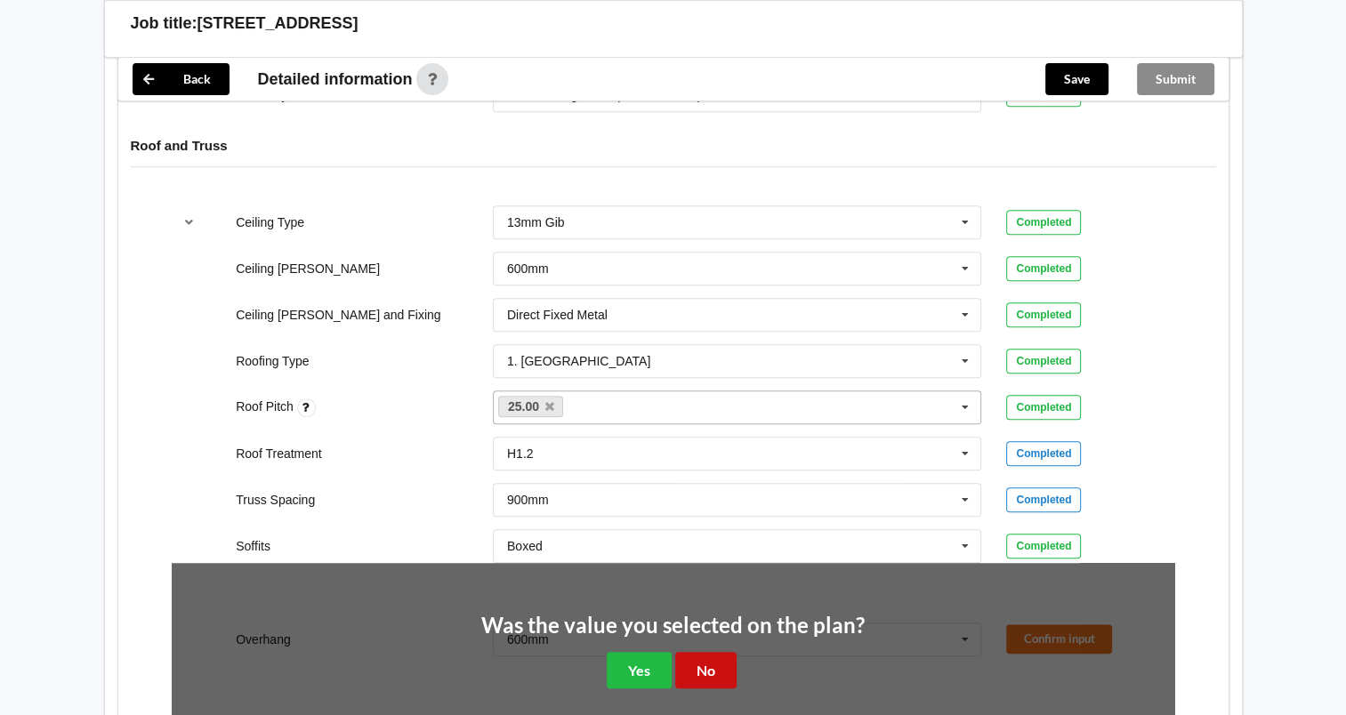
click at [707, 666] on button "No" at bounding box center [705, 670] width 61 height 36
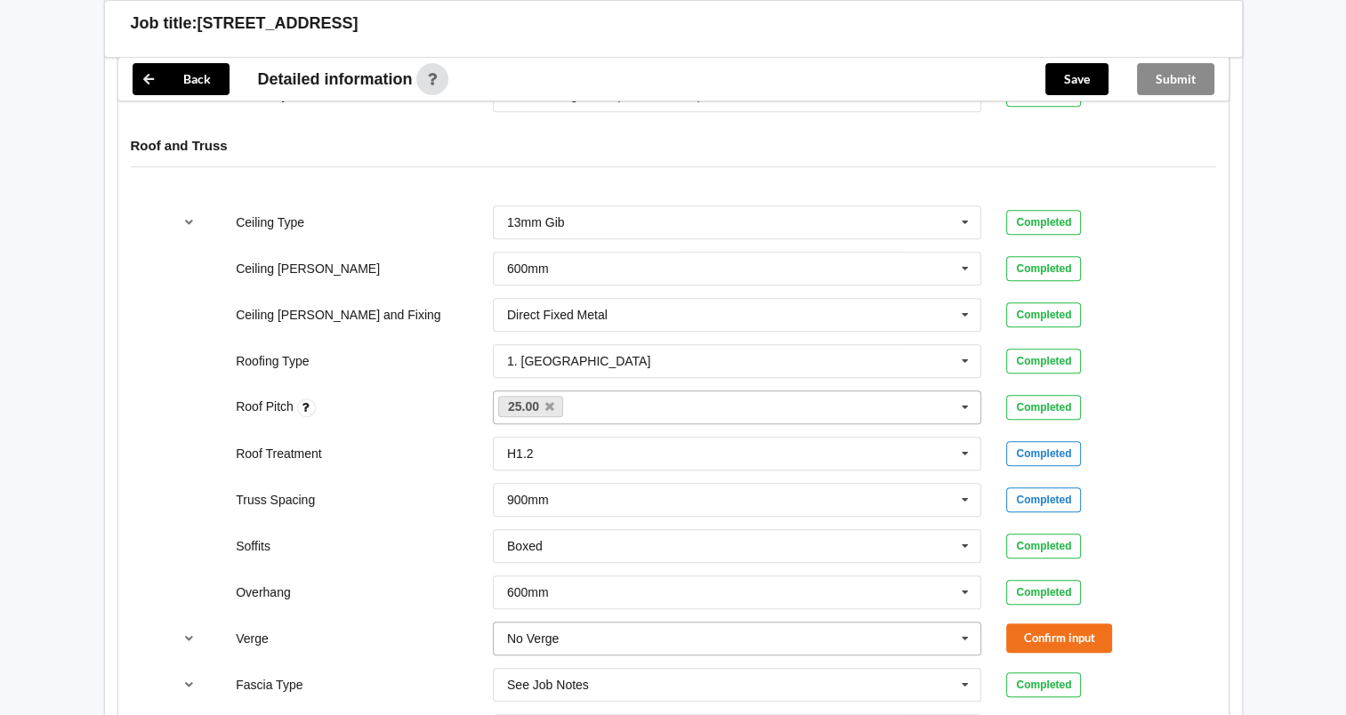
click at [968, 634] on icon at bounding box center [965, 639] width 27 height 33
click at [1046, 636] on button "Confirm input" at bounding box center [1059, 638] width 106 height 29
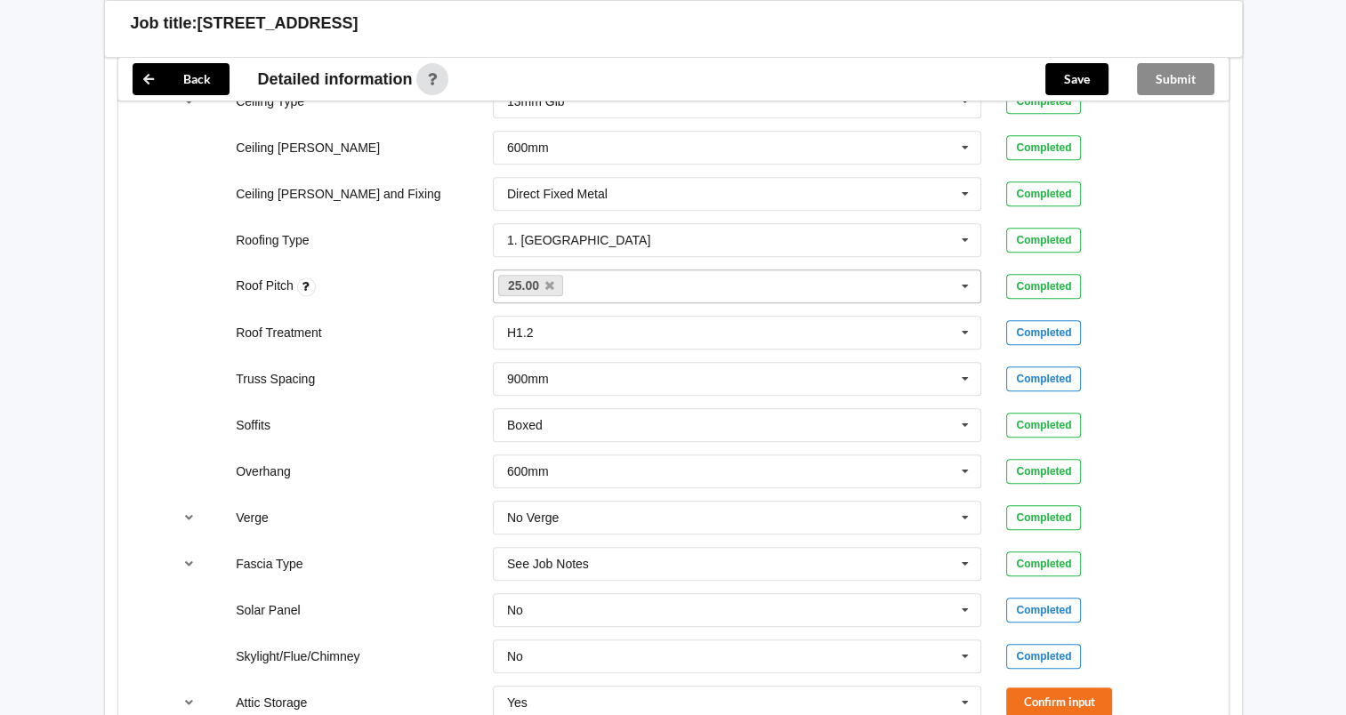
scroll to position [1186, 0]
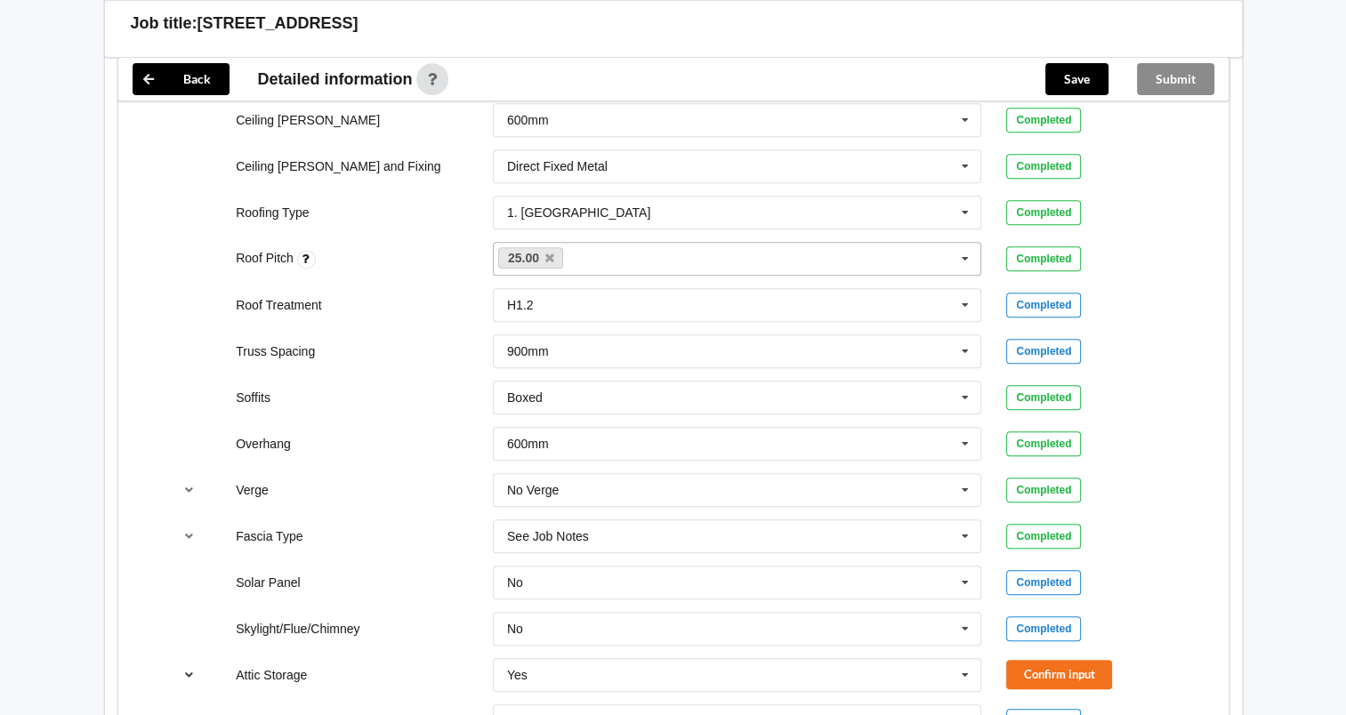
click at [191, 673] on icon "reference-toggle" at bounding box center [189, 674] width 15 height 11
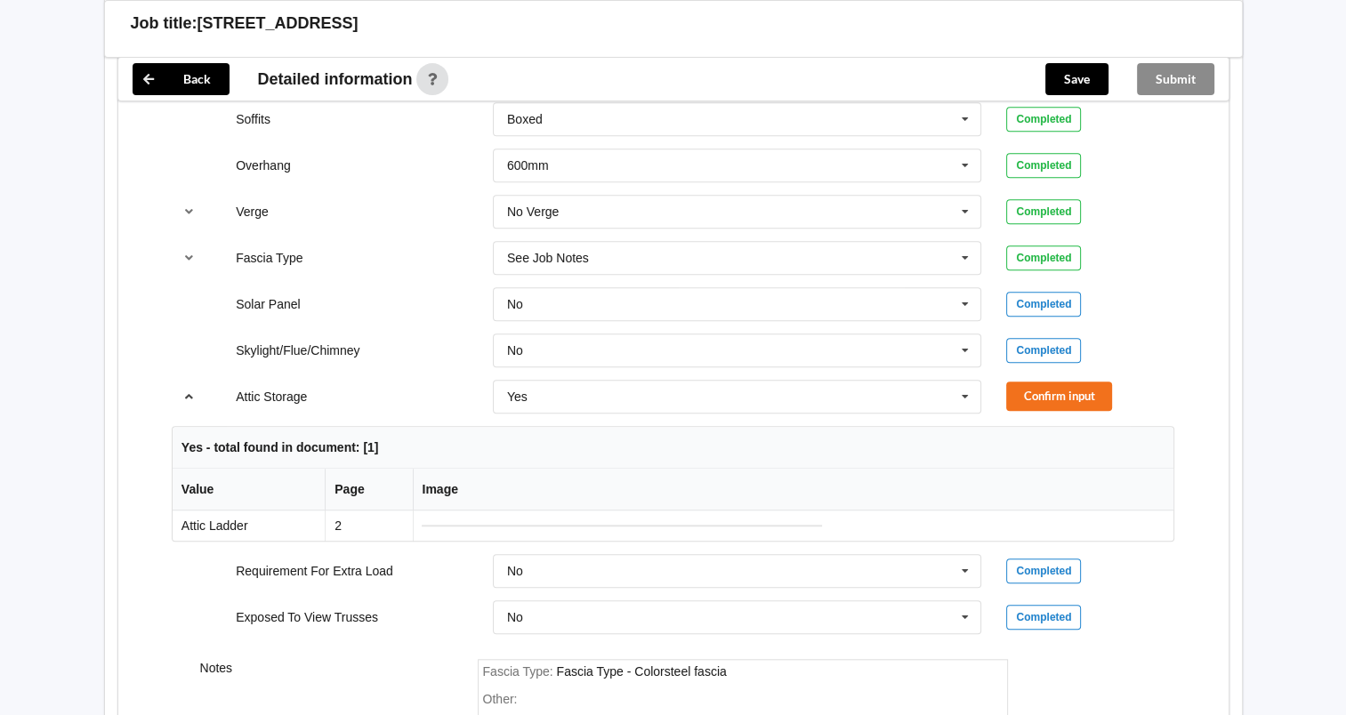
scroll to position [1483, 0]
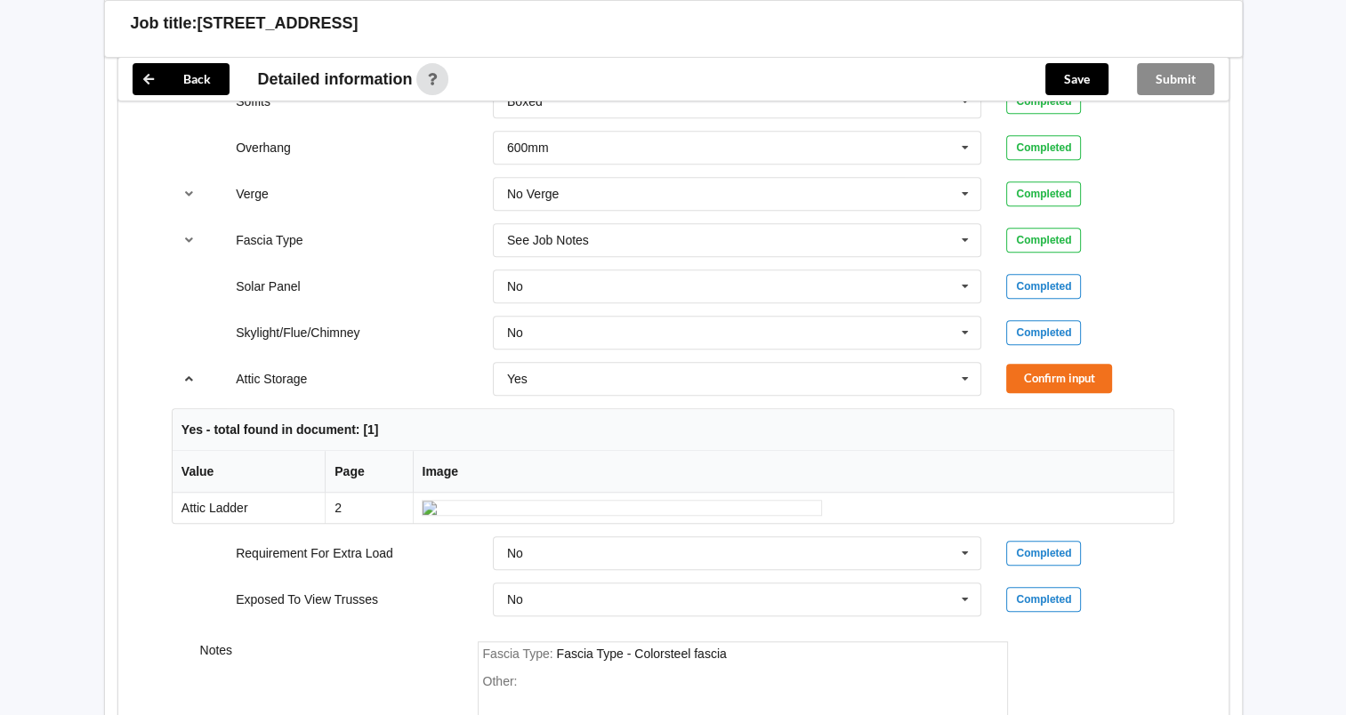
click at [185, 373] on icon "reference-toggle" at bounding box center [189, 378] width 15 height 11
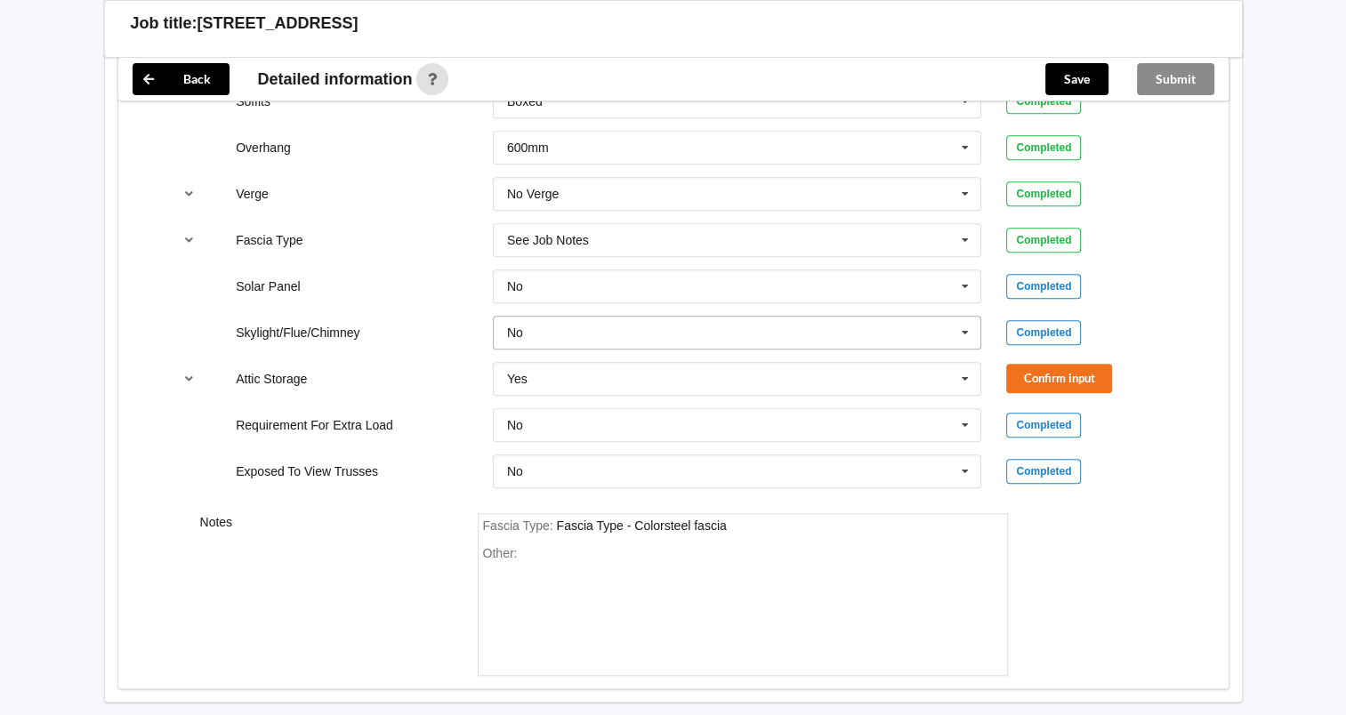
click at [966, 327] on icon at bounding box center [965, 333] width 27 height 33
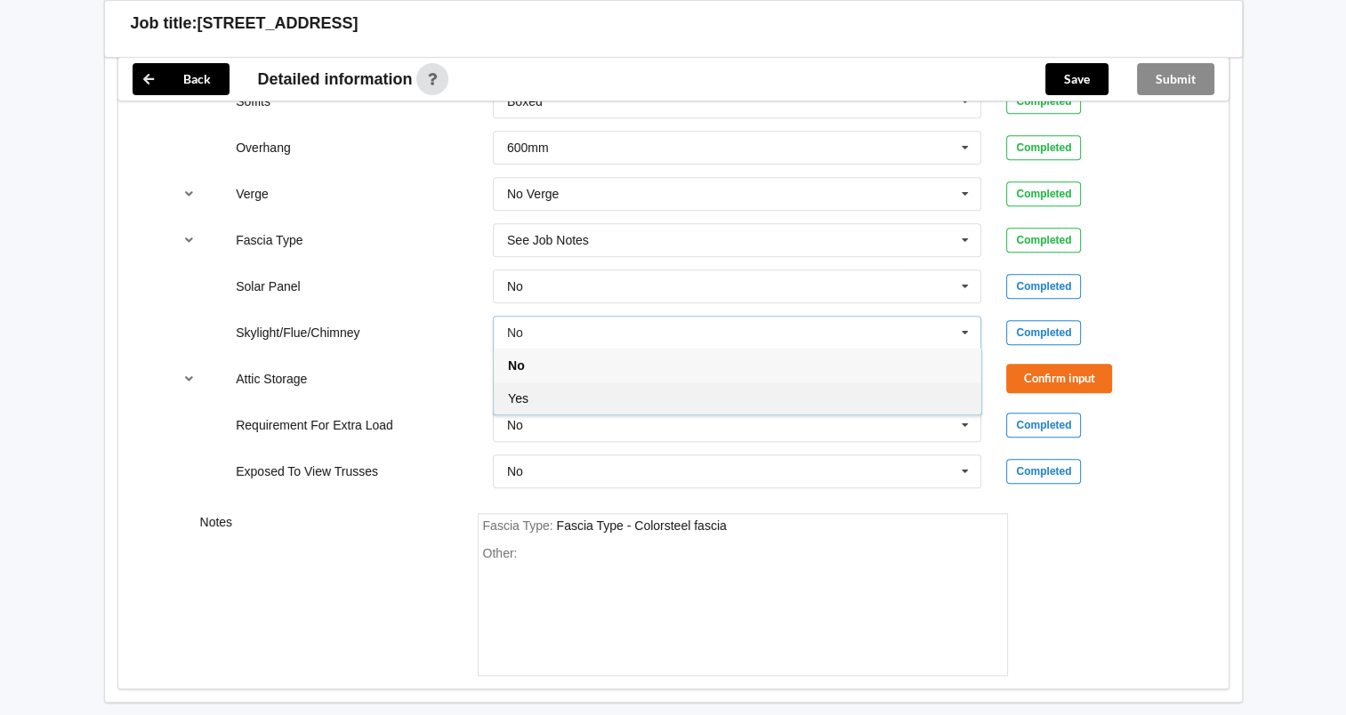
drag, startPoint x: 586, startPoint y: 395, endPoint x: 892, endPoint y: 338, distance: 311.4
click at [588, 394] on div "Yes" at bounding box center [738, 398] width 488 height 33
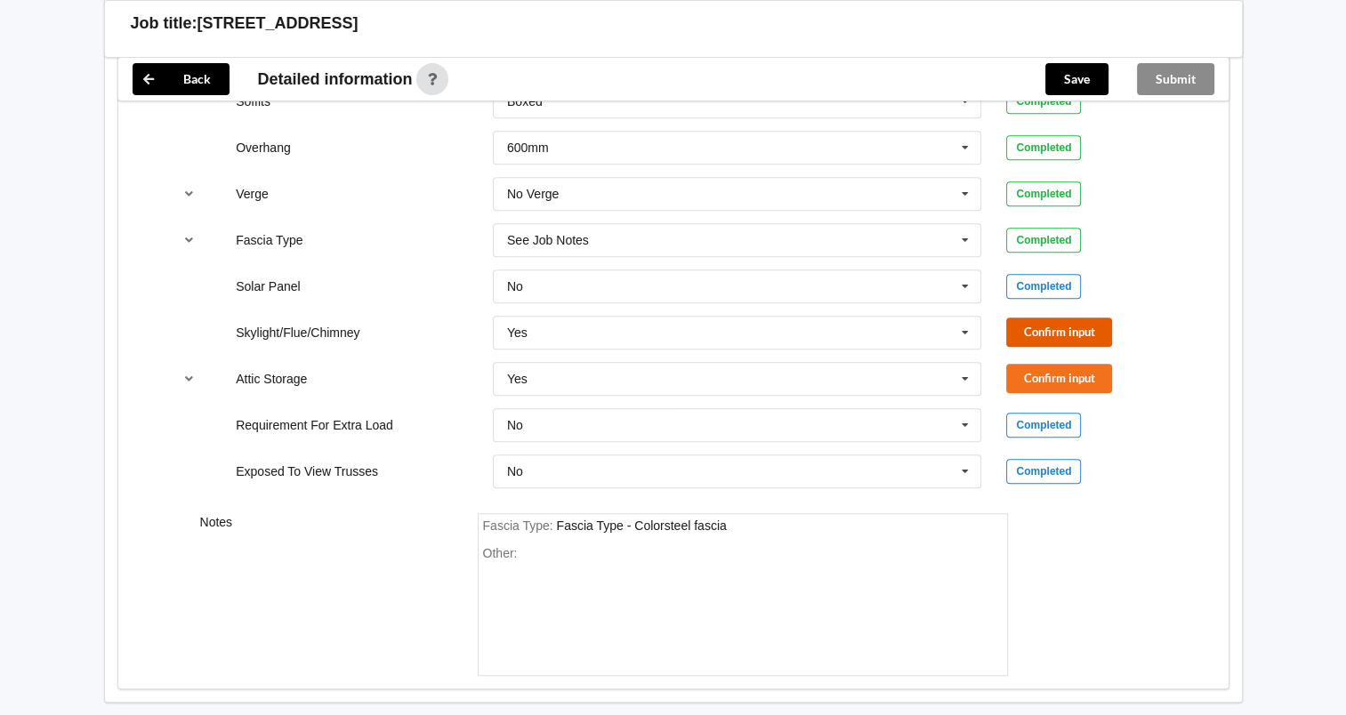
click at [1047, 328] on button "Confirm input" at bounding box center [1059, 332] width 106 height 29
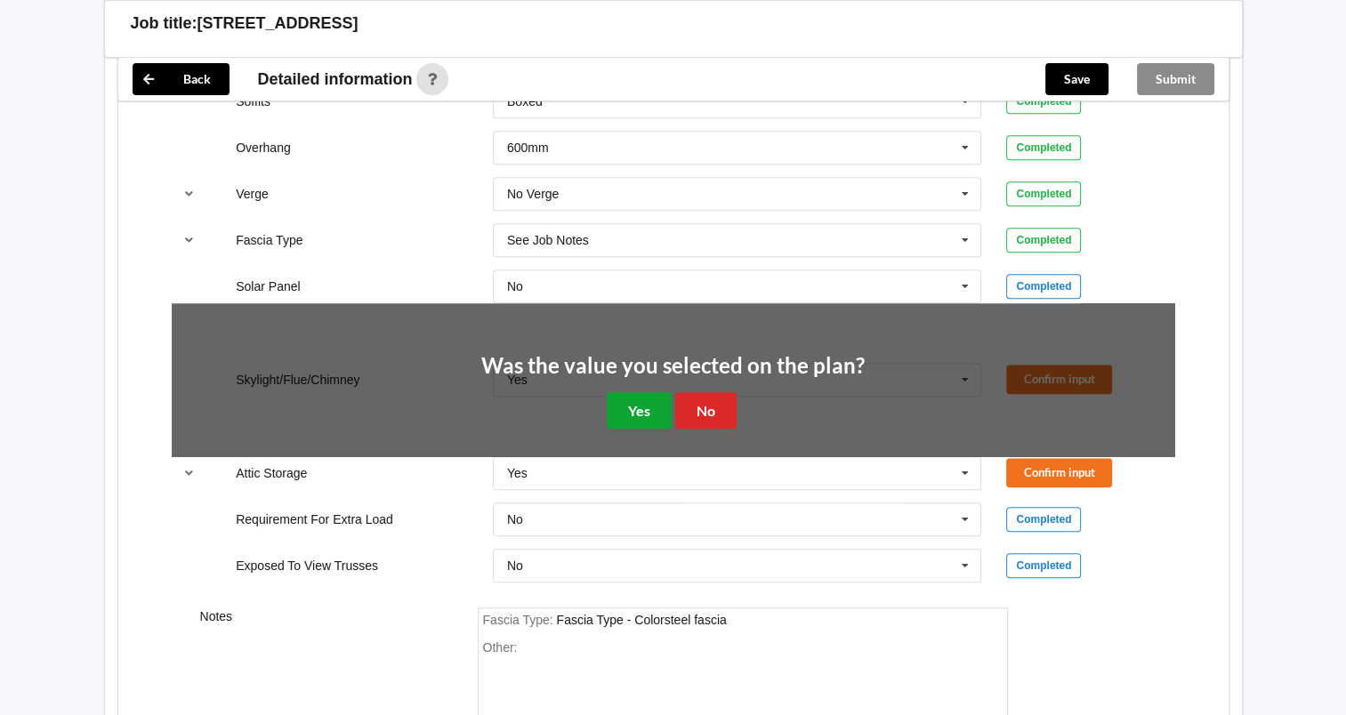
click at [641, 406] on button "Yes" at bounding box center [639, 410] width 65 height 36
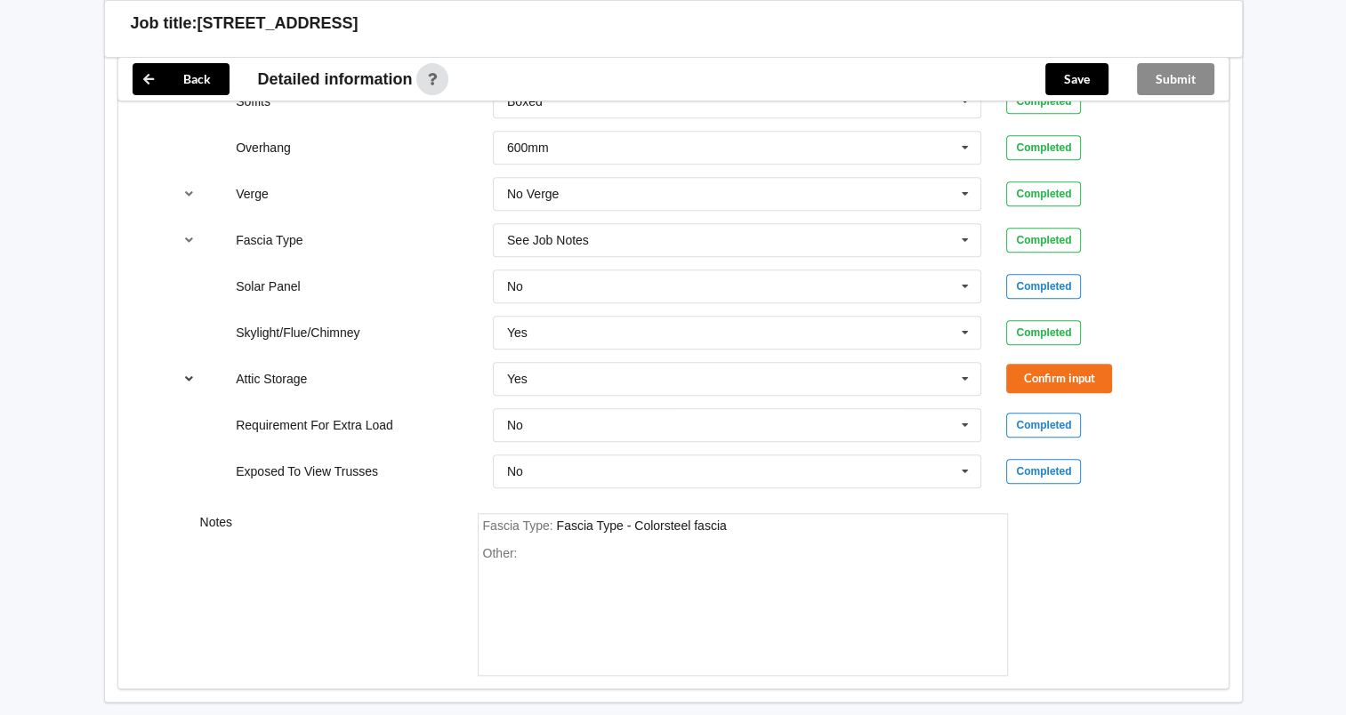
click at [194, 373] on icon "reference-toggle" at bounding box center [189, 378] width 15 height 11
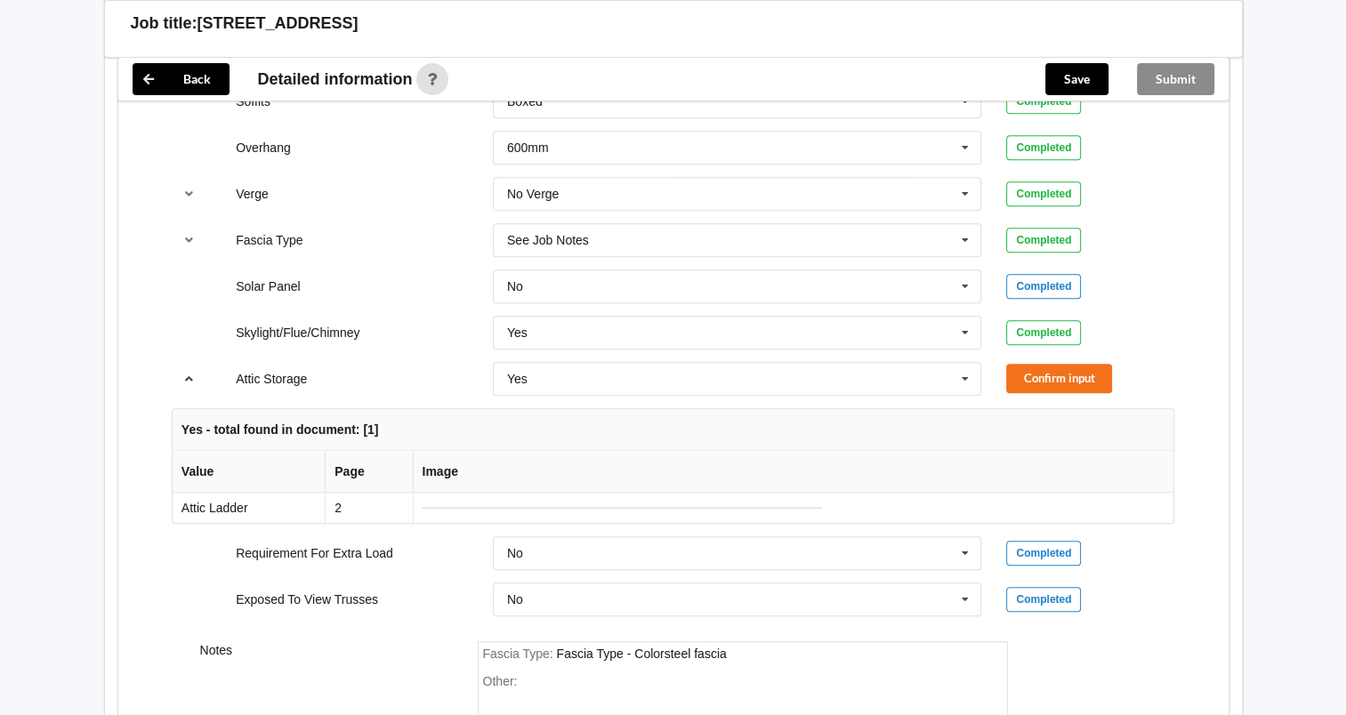
click at [194, 373] on icon "reference-toggle" at bounding box center [189, 378] width 15 height 11
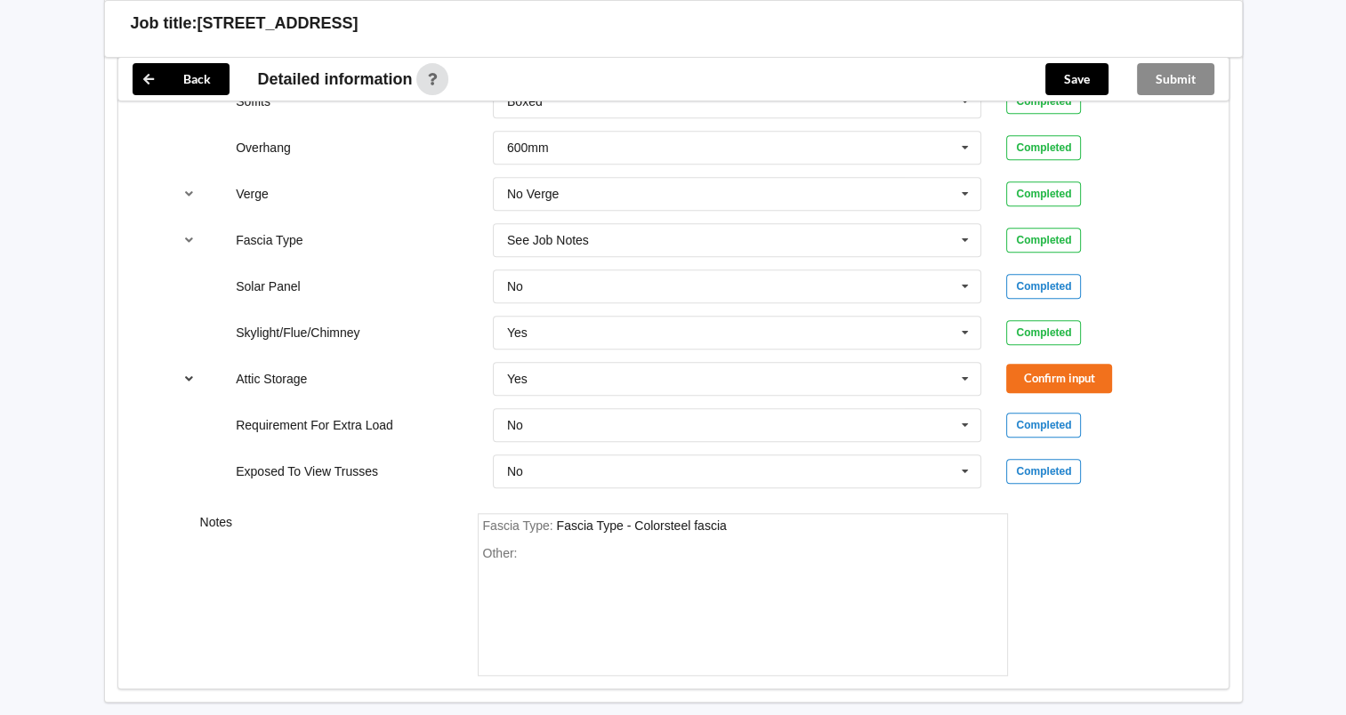
click at [189, 373] on icon "reference-toggle" at bounding box center [189, 378] width 15 height 11
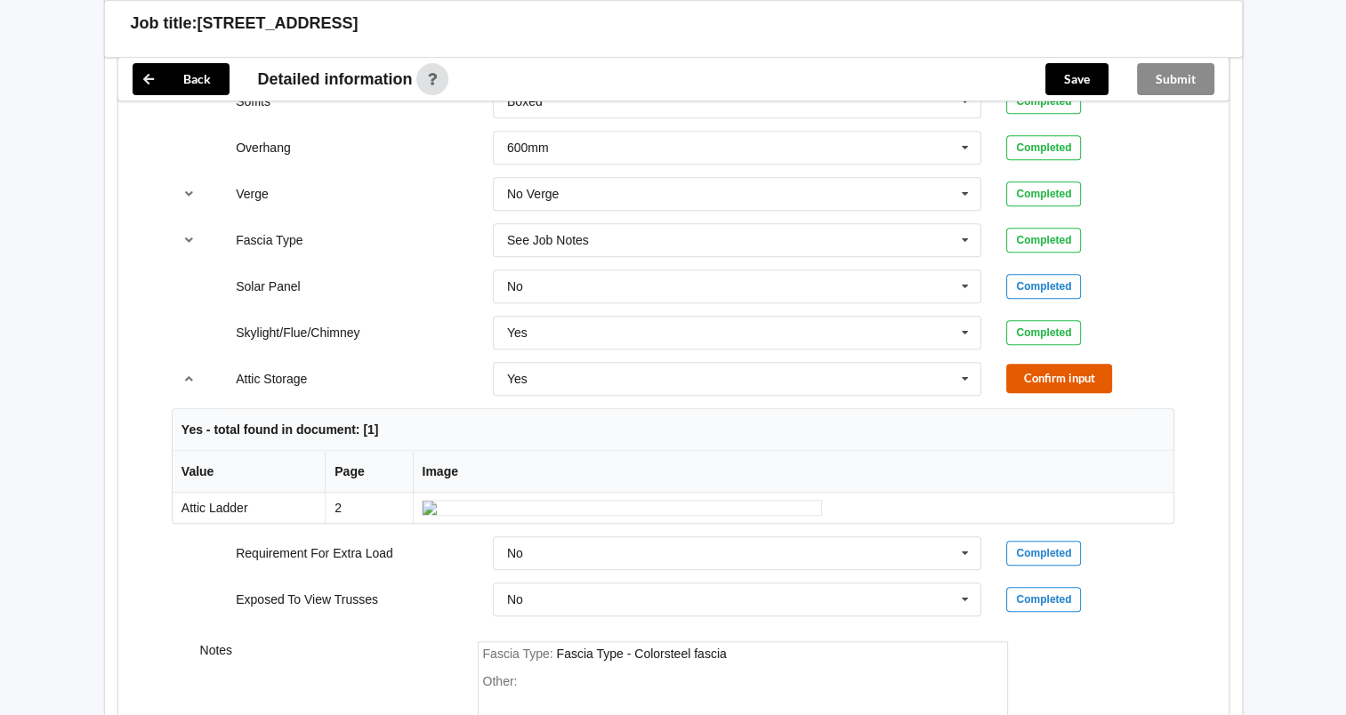
click at [1093, 376] on button "Confirm input" at bounding box center [1059, 378] width 106 height 29
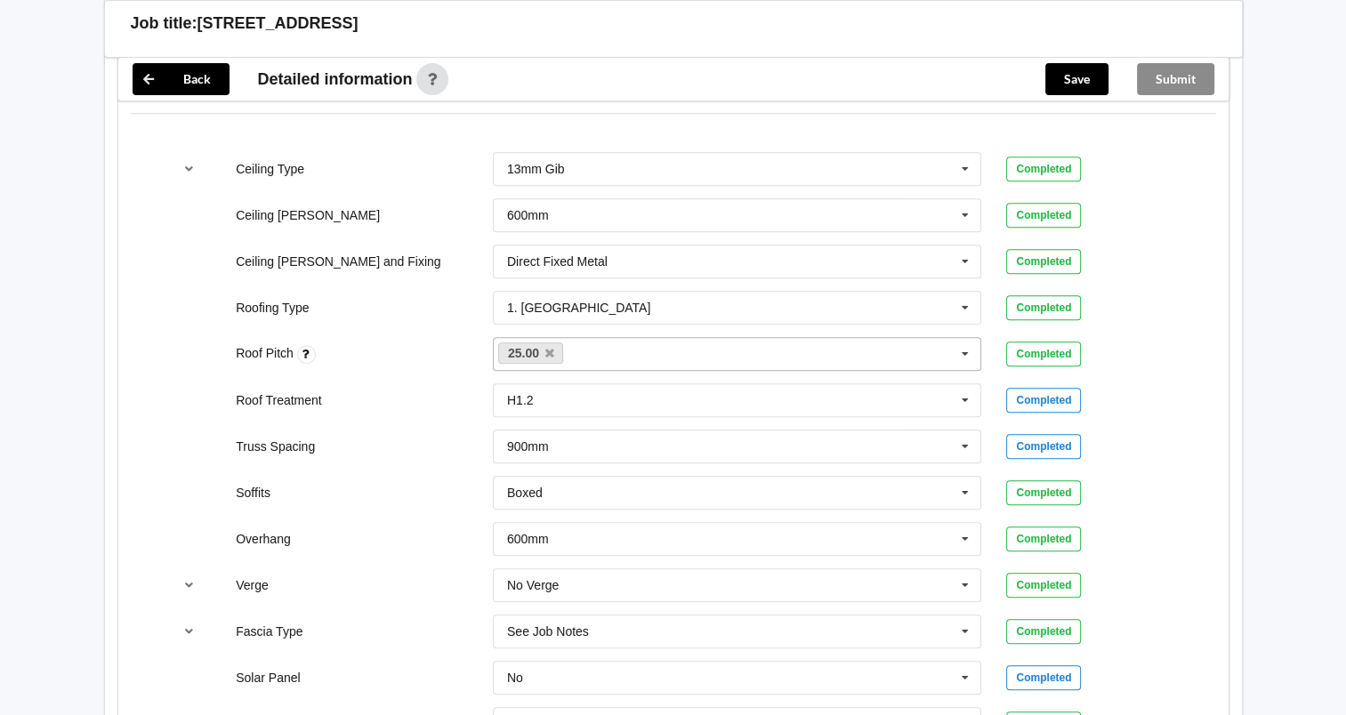
scroll to position [1122, 0]
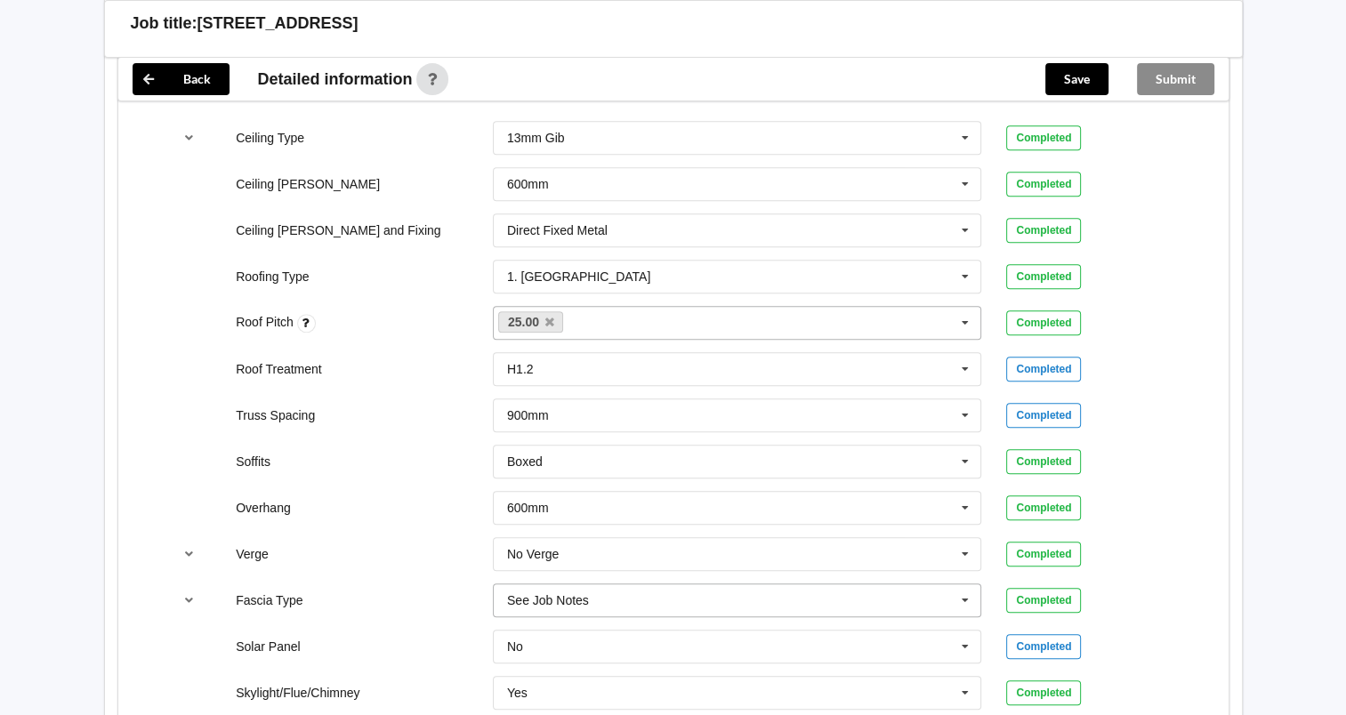
click at [965, 600] on icon at bounding box center [965, 601] width 27 height 33
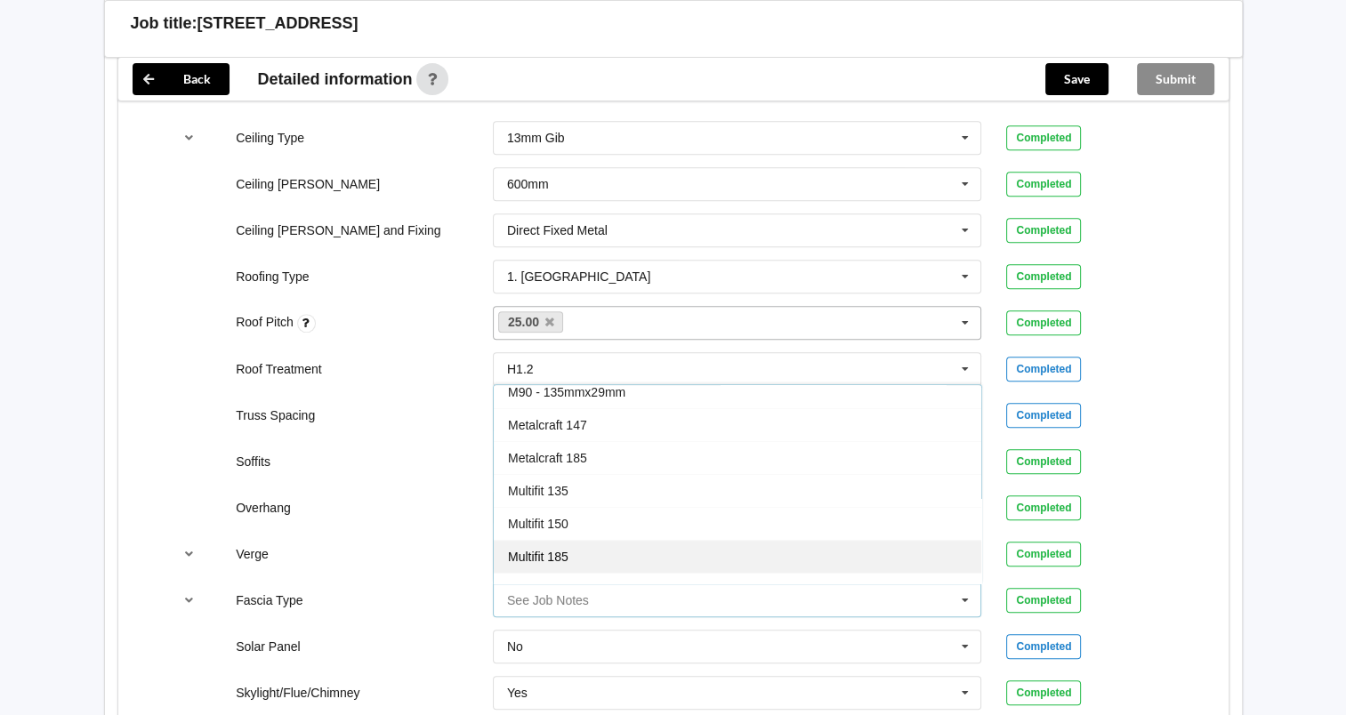
scroll to position [586, 0]
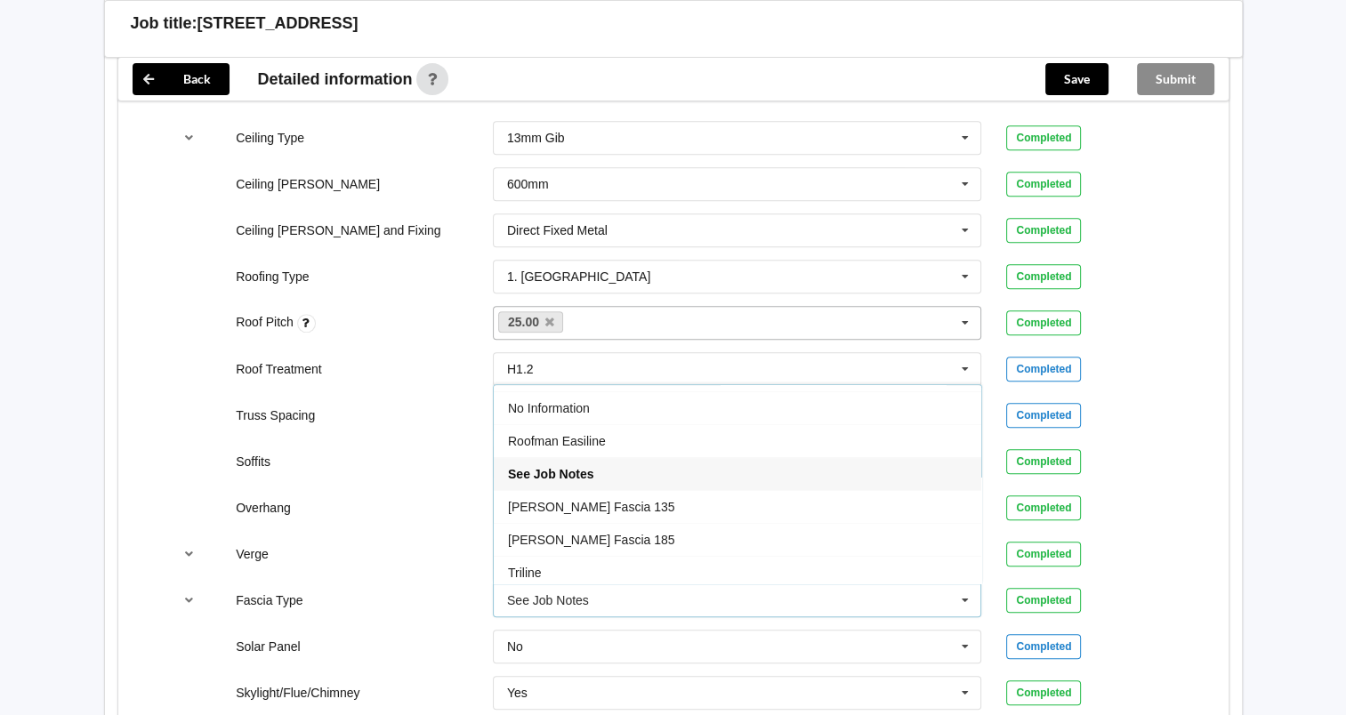
click at [360, 516] on div "Overhang 600mm 300mm 450mm 600mm 750mm Multiple Values – See As Per Plan None S…" at bounding box center [673, 508] width 1028 height 59
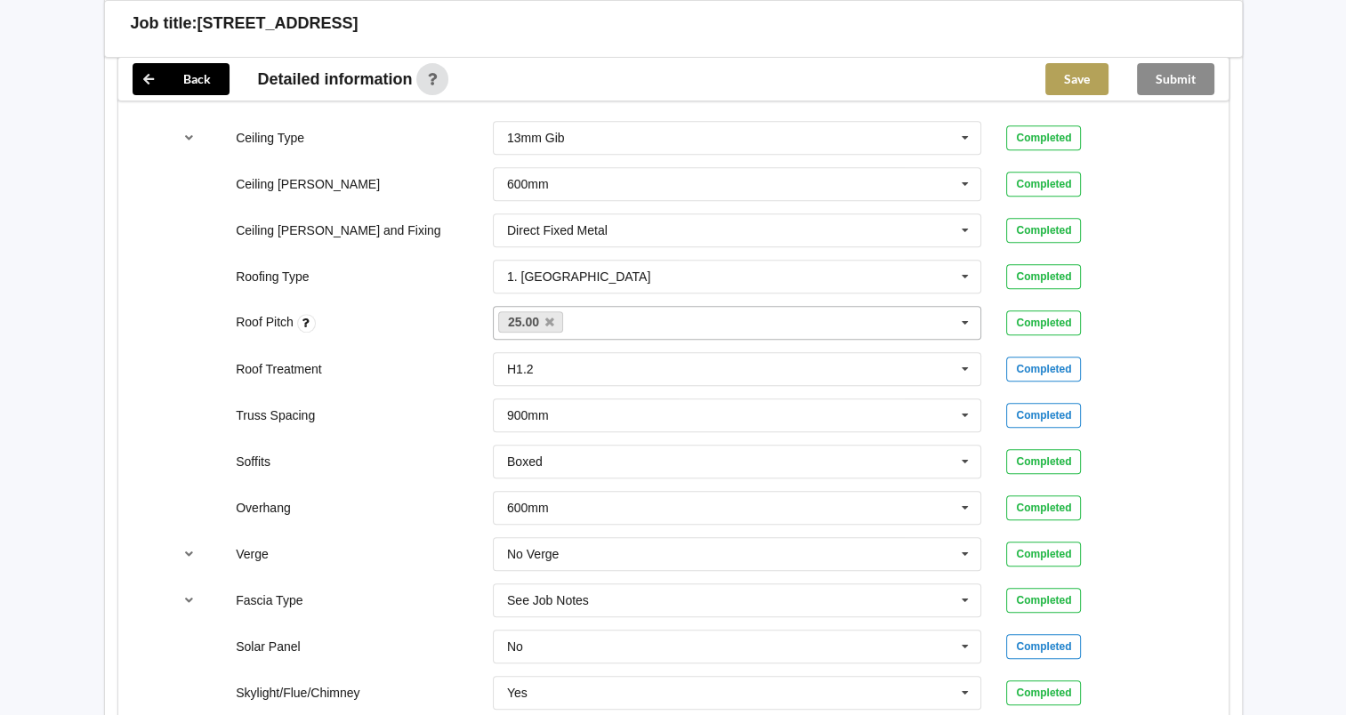
click at [1084, 76] on button "Save" at bounding box center [1077, 79] width 63 height 32
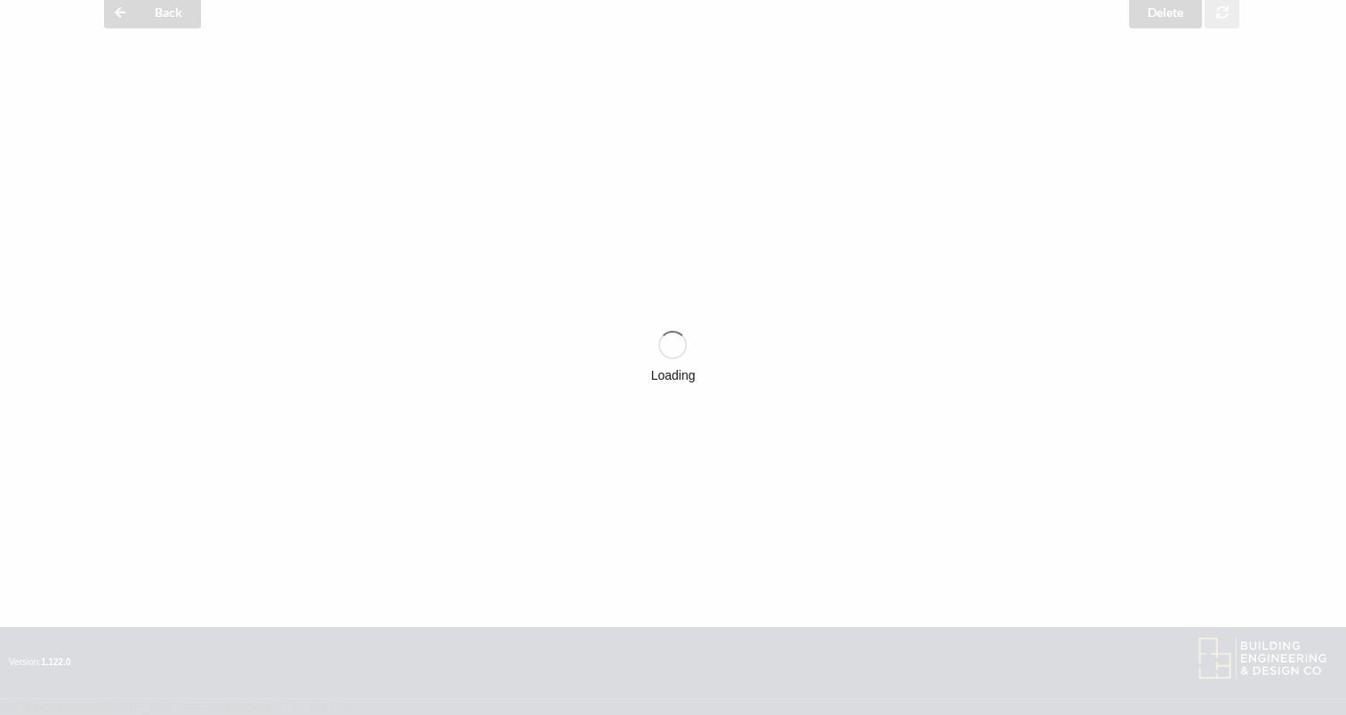
scroll to position [1122, 0]
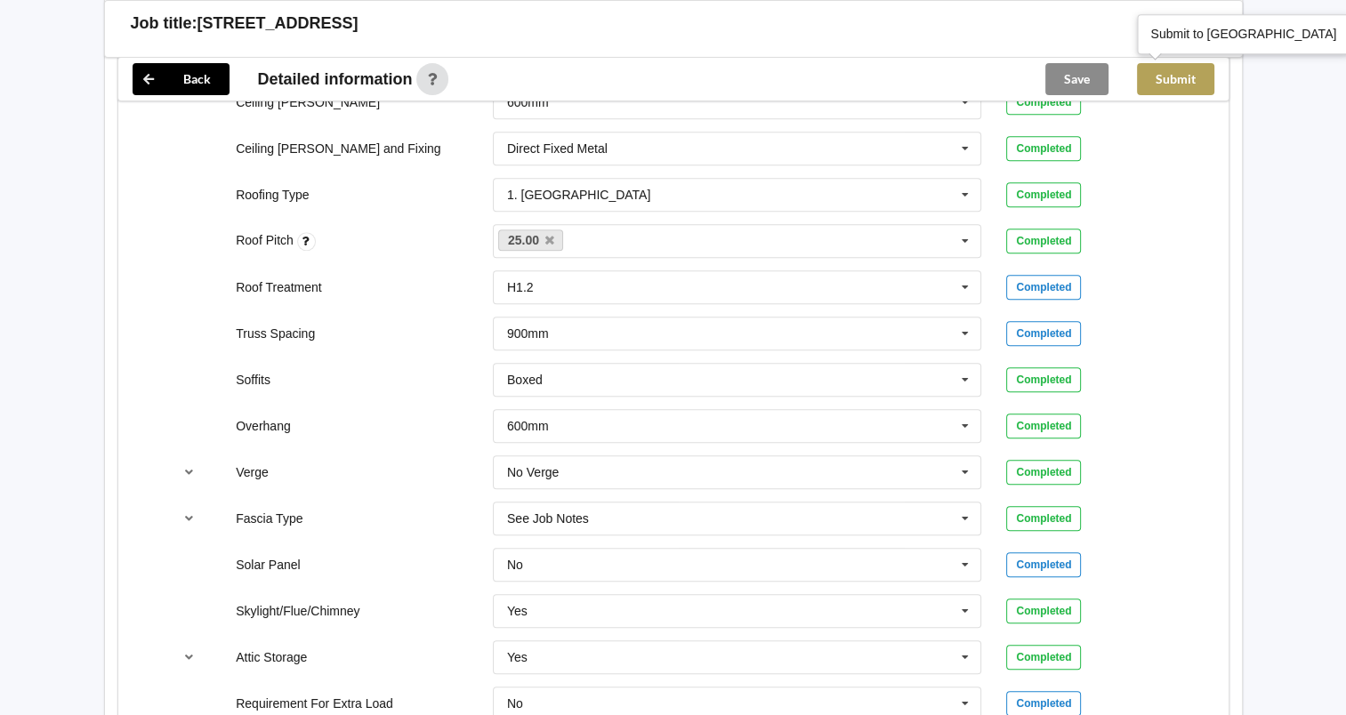
click at [1181, 80] on button "Submit" at bounding box center [1175, 79] width 77 height 32
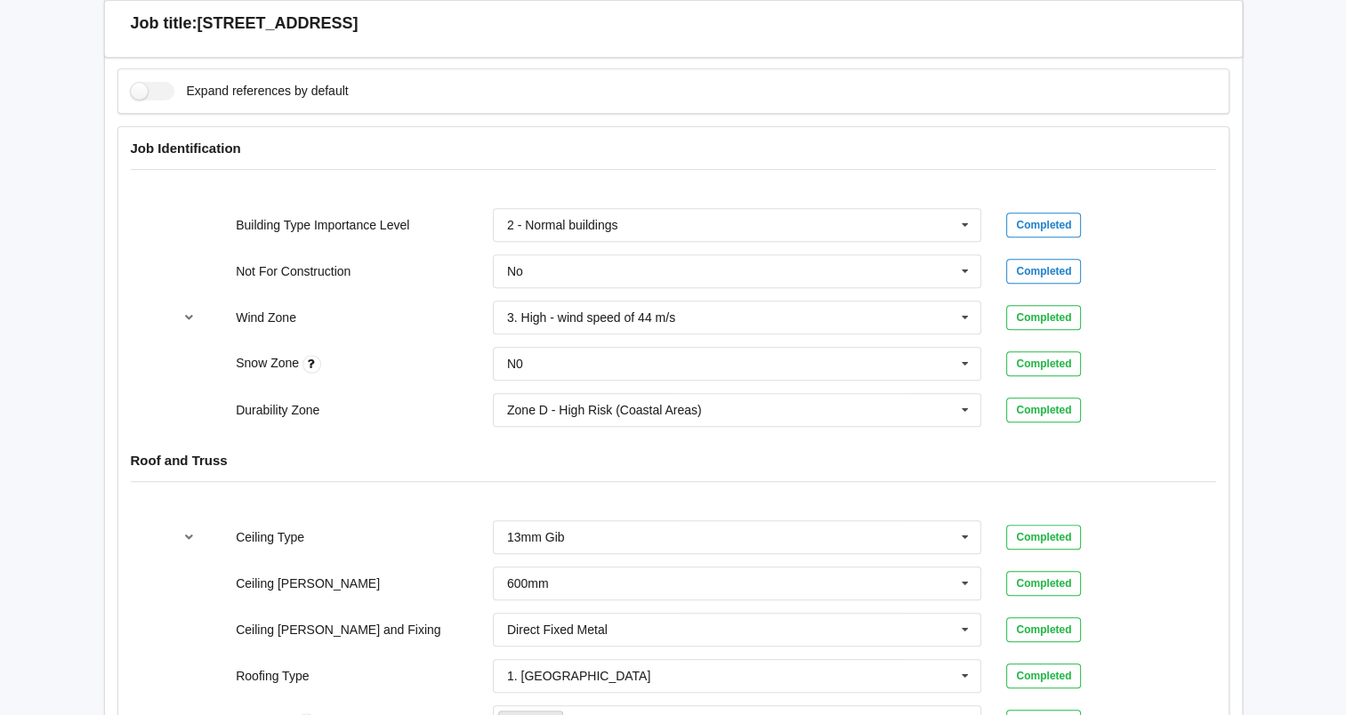
scroll to position [381, 0]
